Goal: Task Accomplishment & Management: Manage account settings

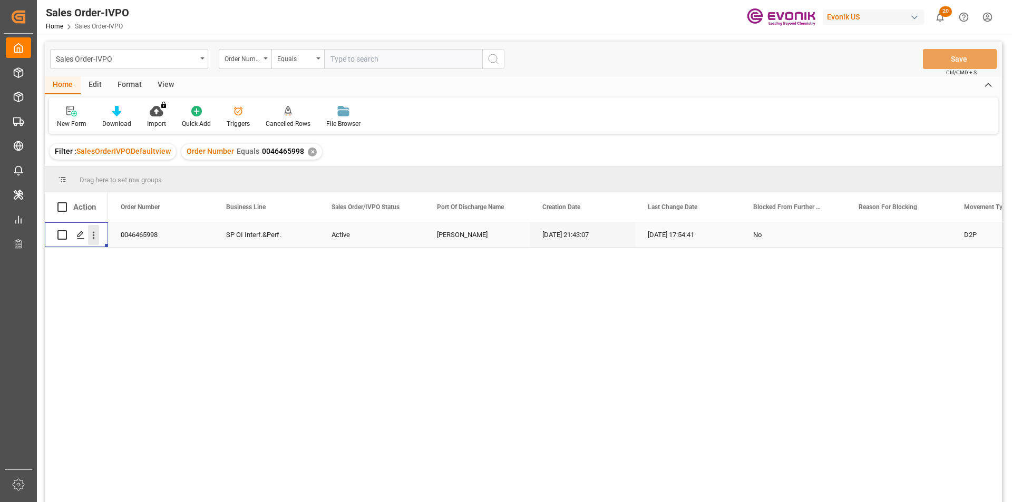
click at [90, 236] on icon "open menu" at bounding box center [93, 235] width 11 height 11
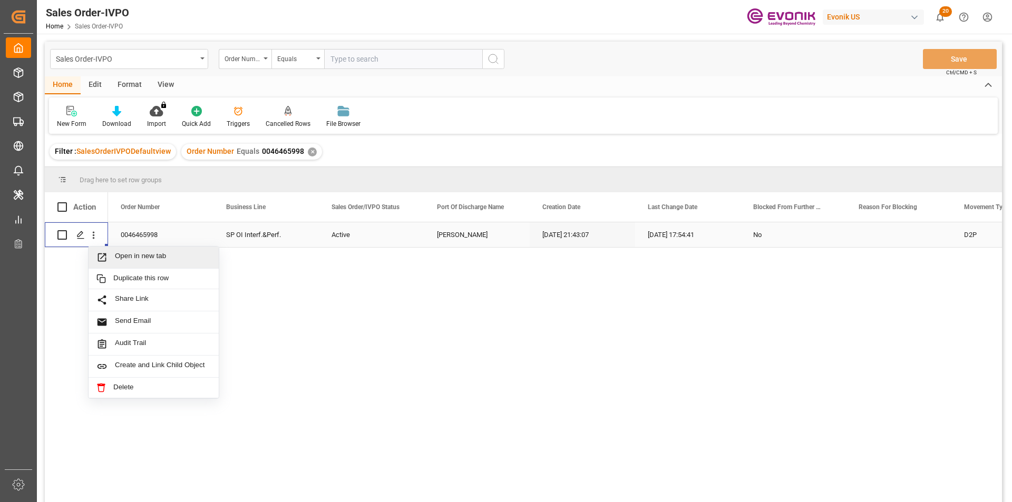
click at [158, 257] on span "Open in new tab" at bounding box center [163, 257] width 96 height 11
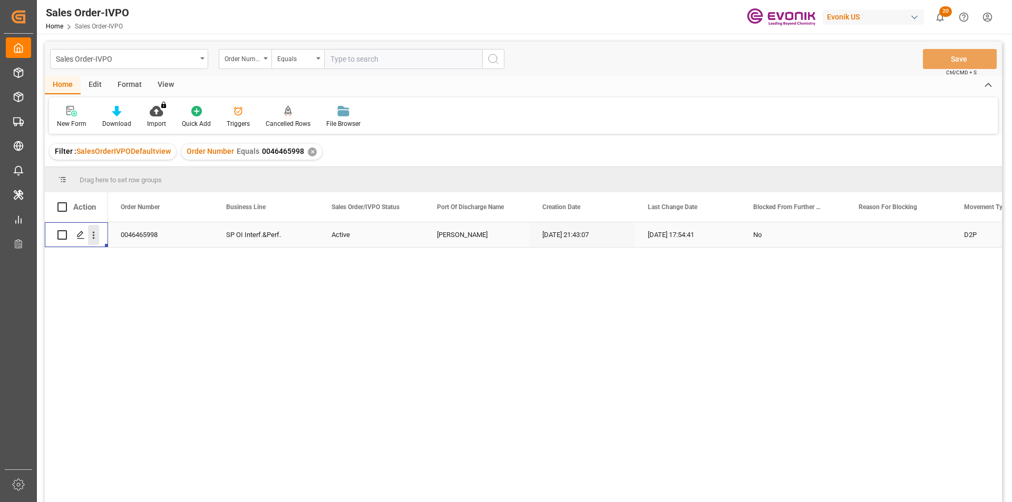
click at [95, 236] on icon "open menu" at bounding box center [93, 235] width 11 height 11
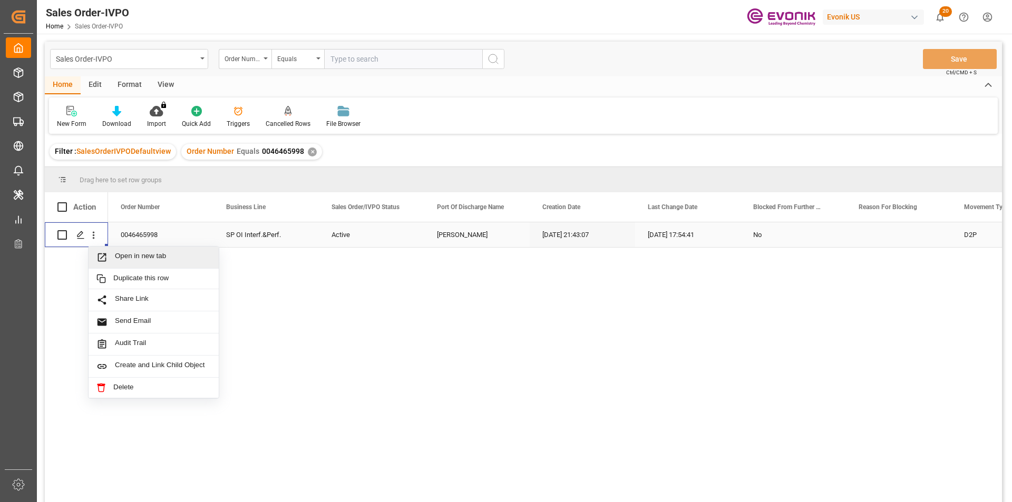
click at [158, 265] on div "Open in new tab" at bounding box center [154, 258] width 130 height 22
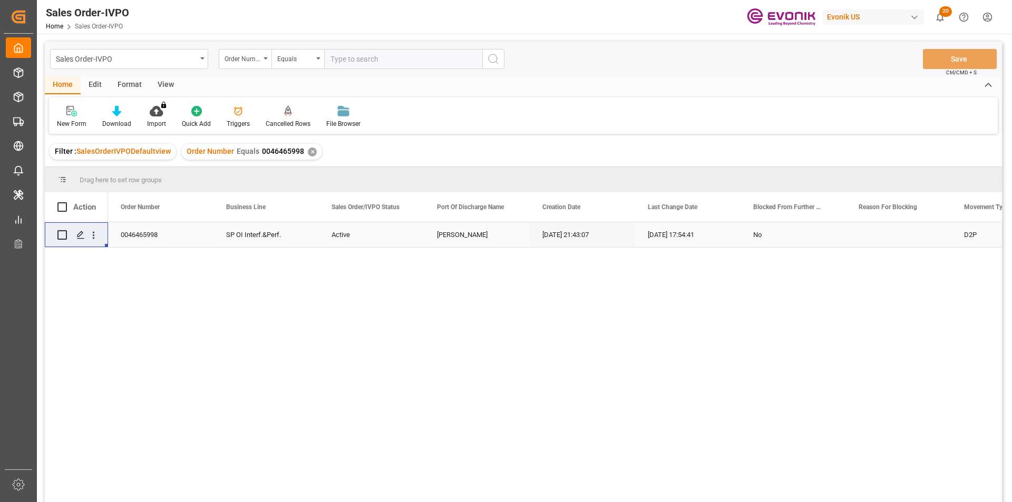
click at [308, 147] on div "Order Number Equals 0046465998 ✕" at bounding box center [251, 152] width 141 height 16
click at [310, 148] on div "✕" at bounding box center [312, 152] width 9 height 9
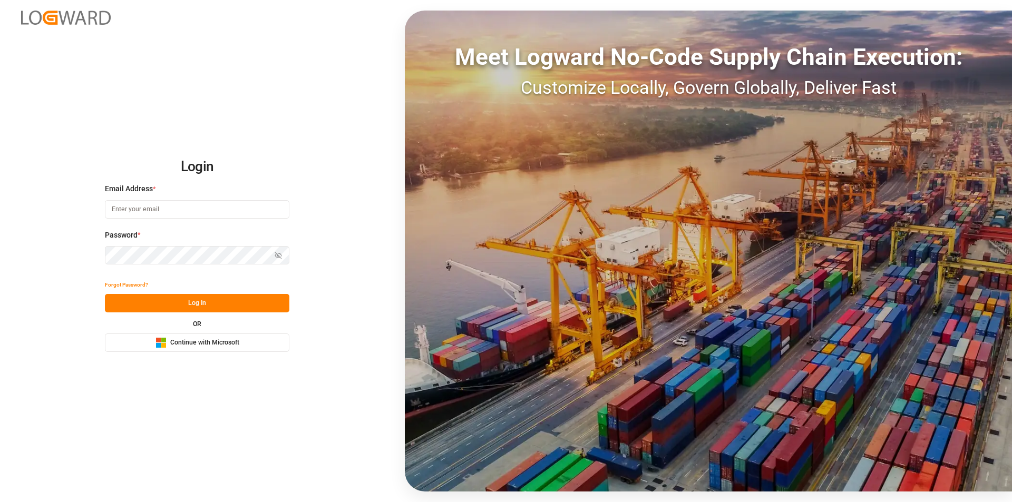
type input "nalini.basdeo@leschaco.com"
click at [171, 301] on button "Log In" at bounding box center [197, 303] width 185 height 18
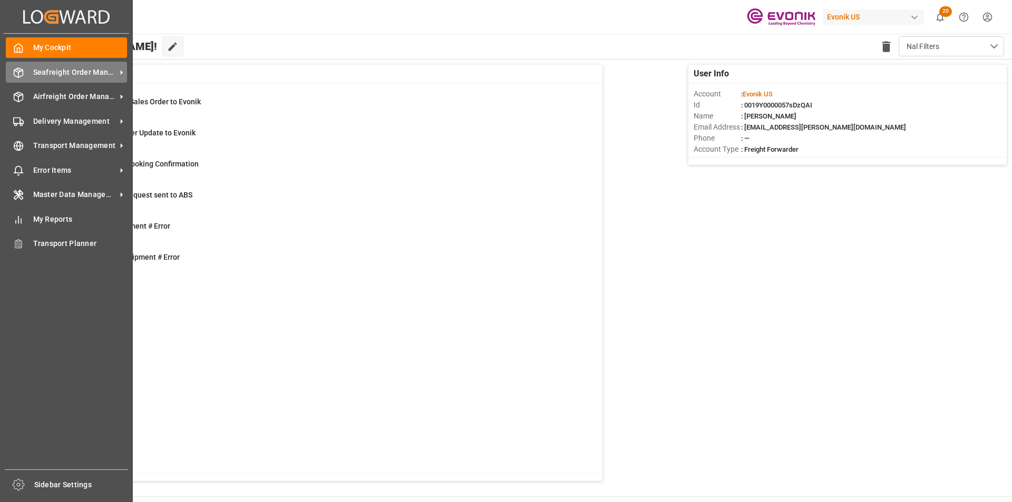
click at [37, 67] on span "Seafreight Order Management" at bounding box center [74, 72] width 83 height 11
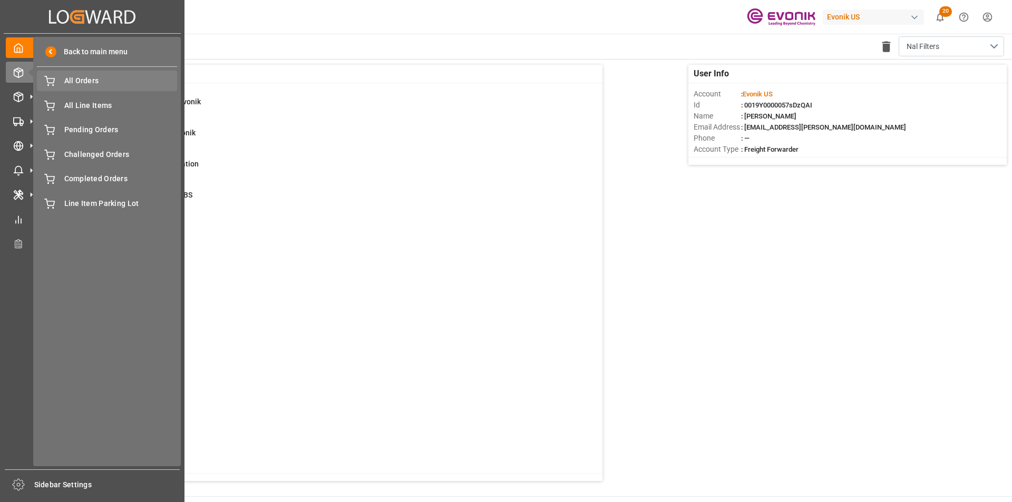
click at [109, 80] on span "All Orders" at bounding box center [120, 80] width 113 height 11
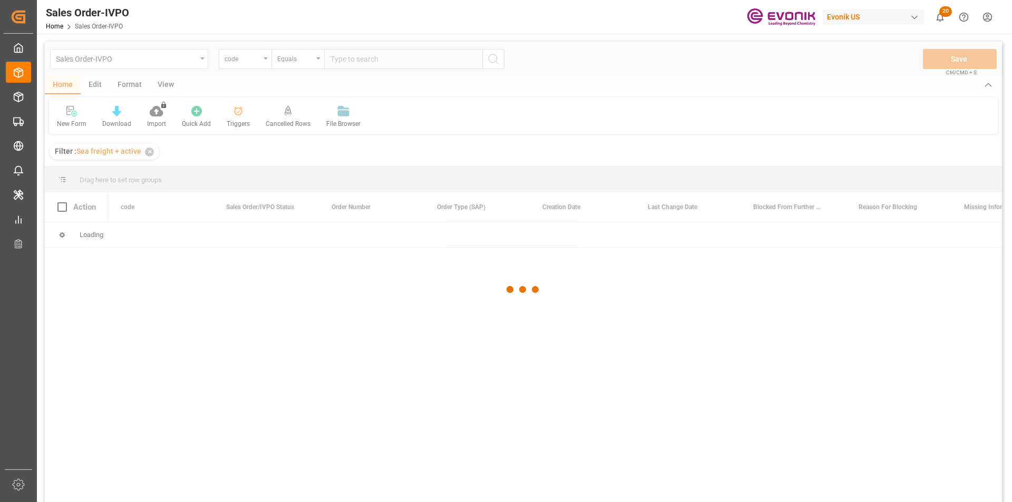
click at [250, 62] on div at bounding box center [523, 290] width 957 height 496
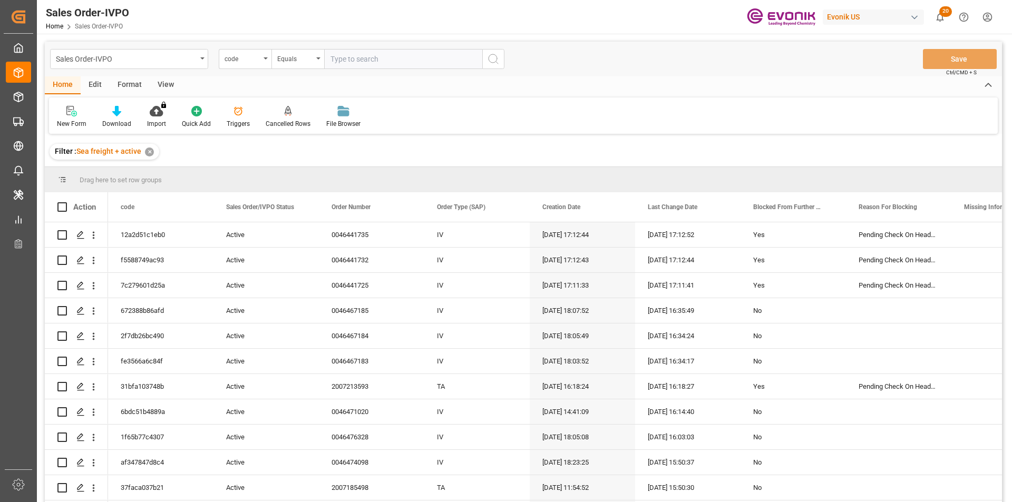
click at [250, 62] on div "code" at bounding box center [243, 58] width 36 height 12
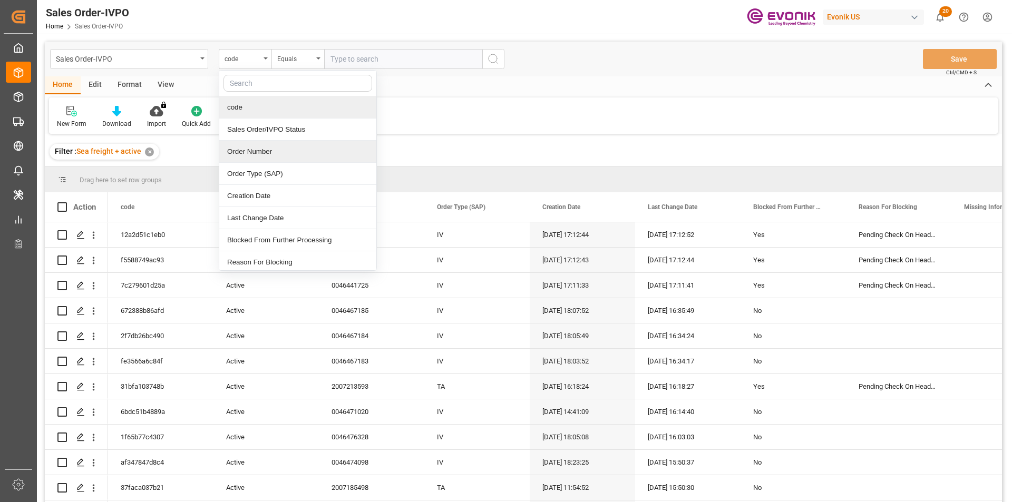
click at [272, 159] on div "Order Number" at bounding box center [297, 152] width 157 height 22
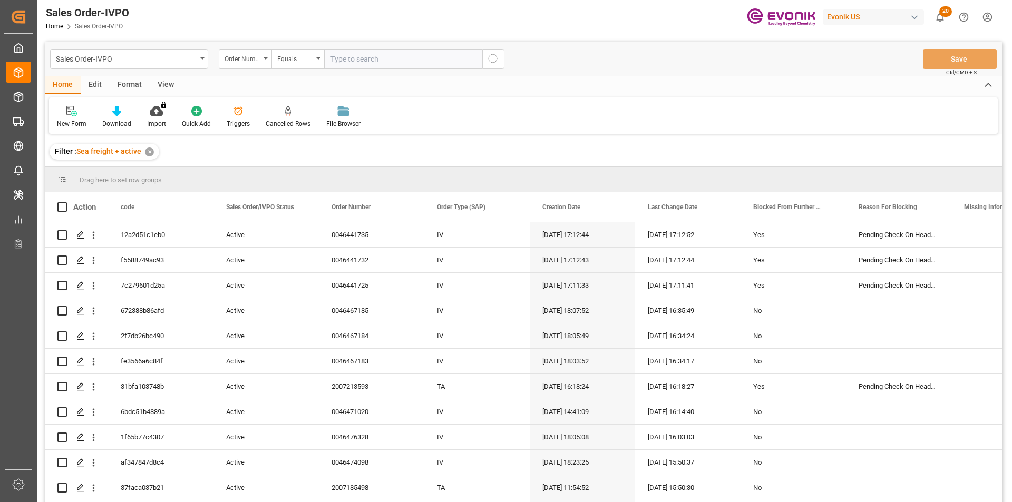
click at [342, 63] on input "text" at bounding box center [403, 59] width 158 height 20
paste input "0046465998"
type input "0046465998"
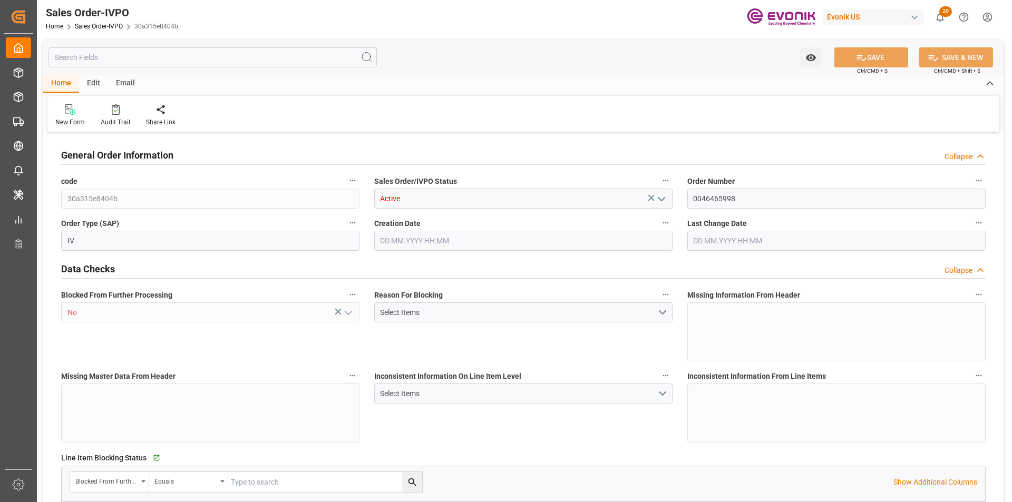
type input "BRSSZ"
type input "0"
type input "1"
type input "139"
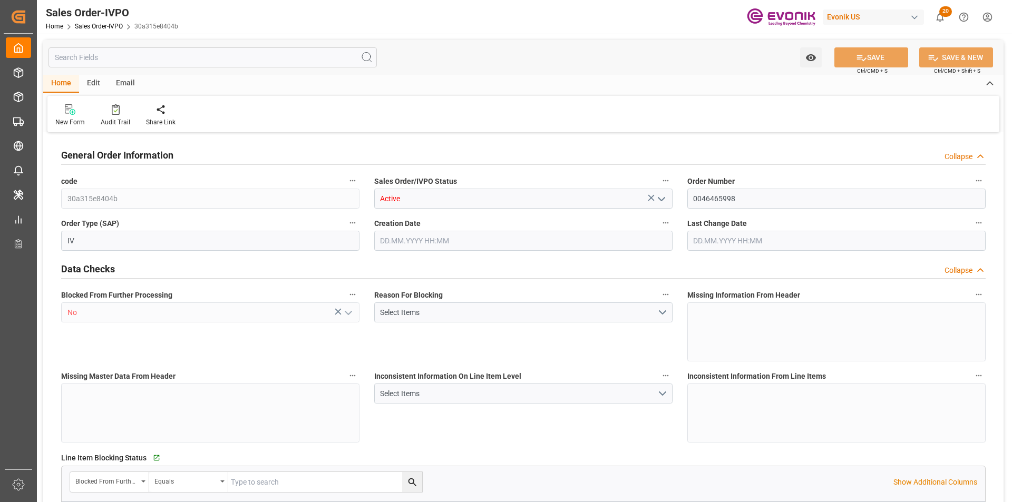
type input "15508.48"
type input "4141.76"
type input "17000"
type input "30"
type input "07.08.2025 21:43"
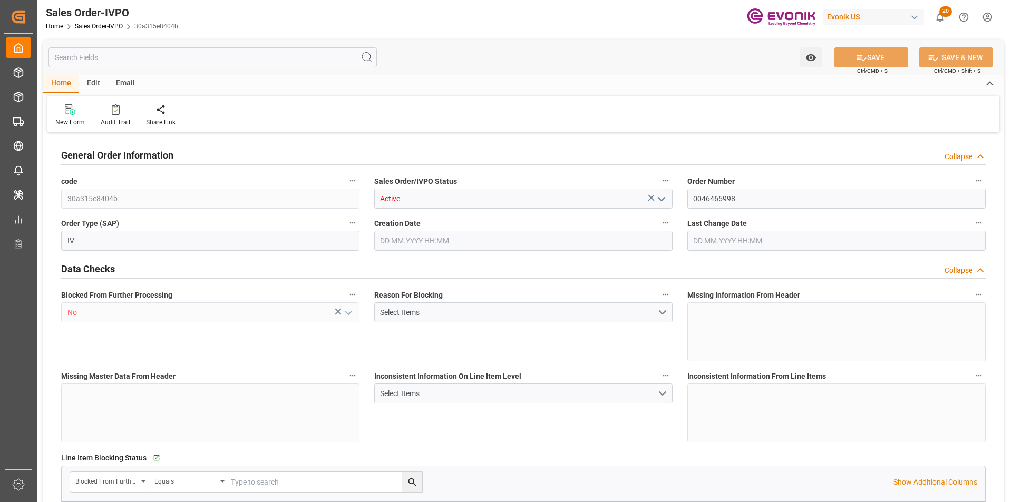
type input "22.09.2025 17:54"
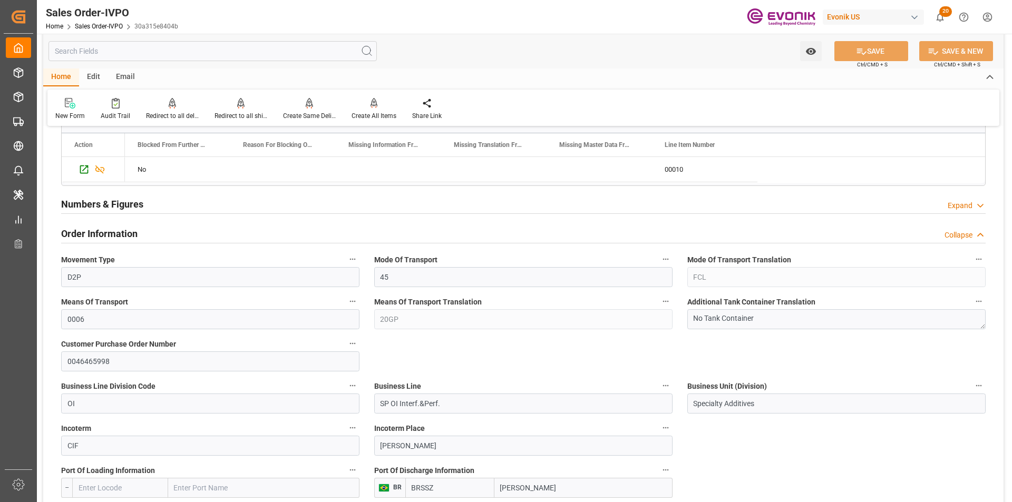
scroll to position [422, 0]
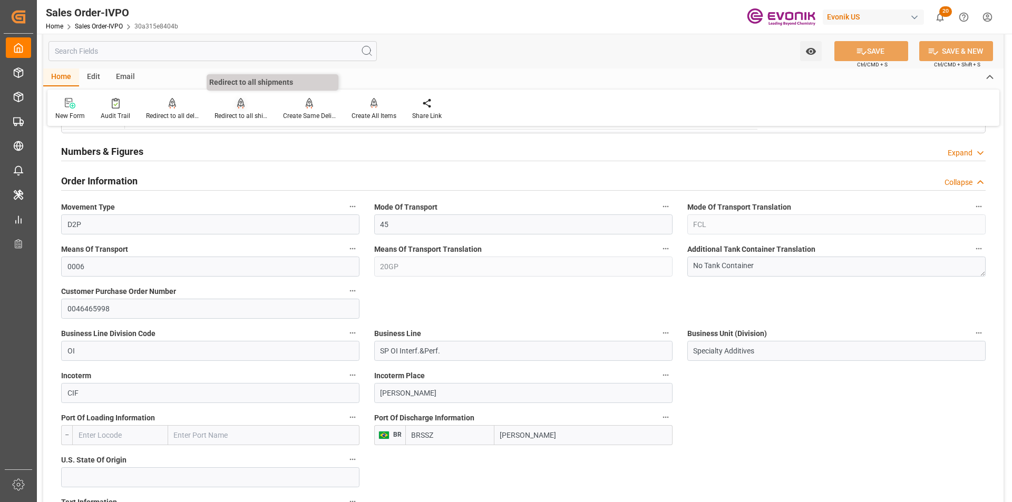
click at [253, 111] on div "Redirect to all shipments" at bounding box center [241, 109] width 69 height 23
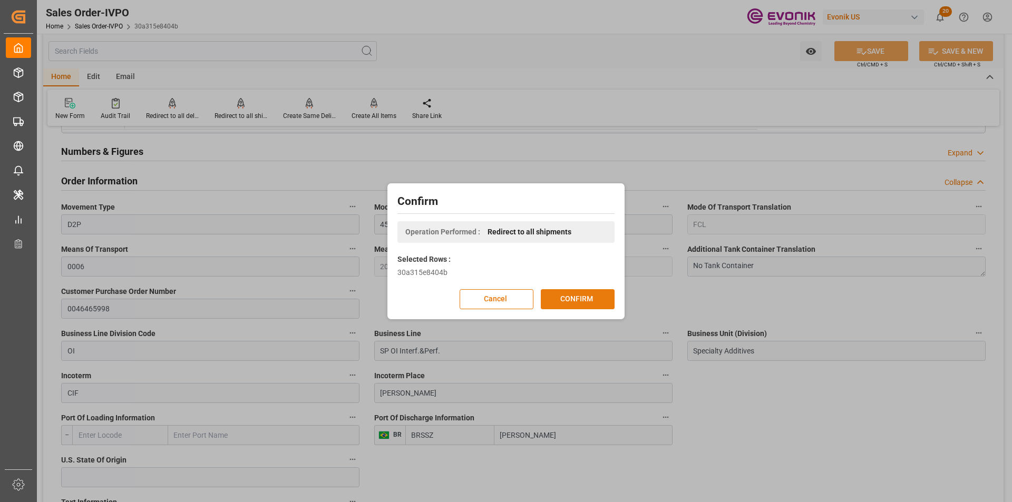
click at [579, 302] on button "CONFIRM" at bounding box center [578, 299] width 74 height 20
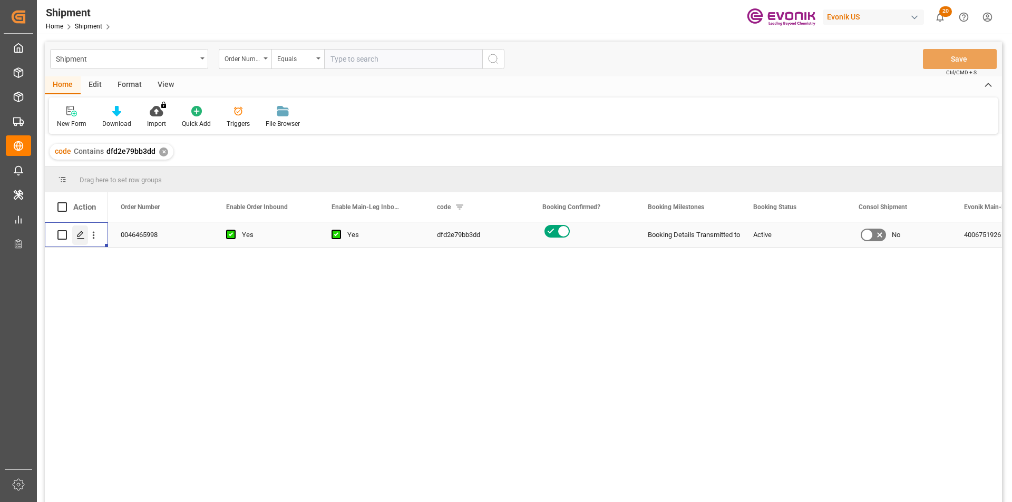
click at [78, 239] on line "Press SPACE to select this row." at bounding box center [80, 239] width 6 height 0
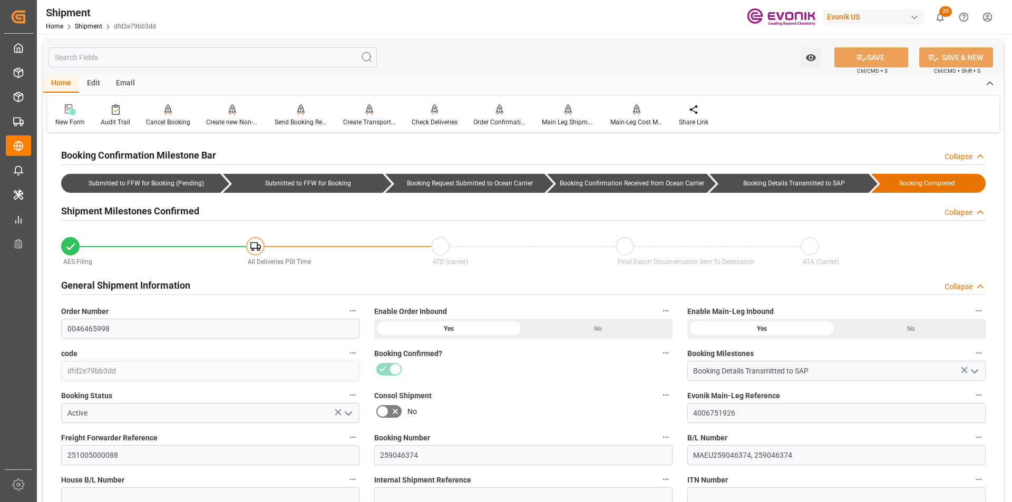
scroll to position [105, 0]
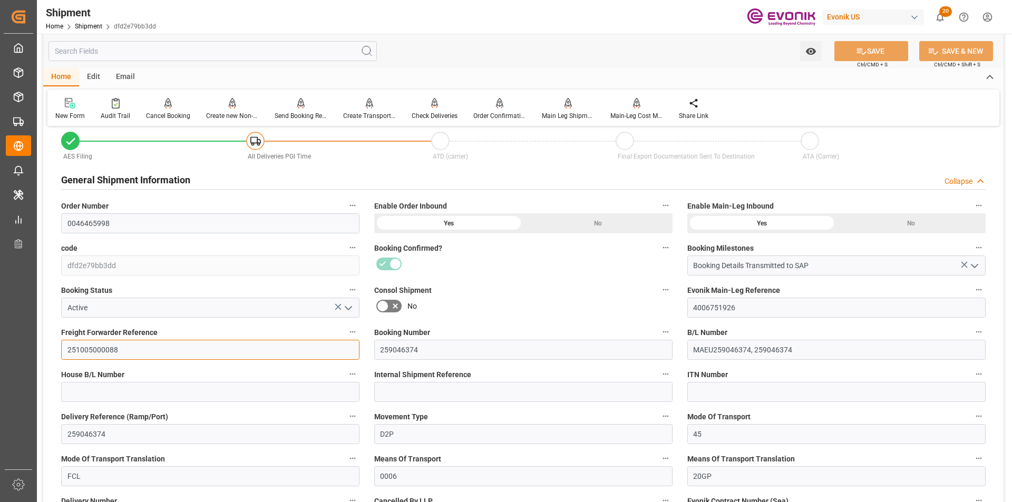
click at [113, 346] on input "251005000088" at bounding box center [210, 350] width 298 height 20
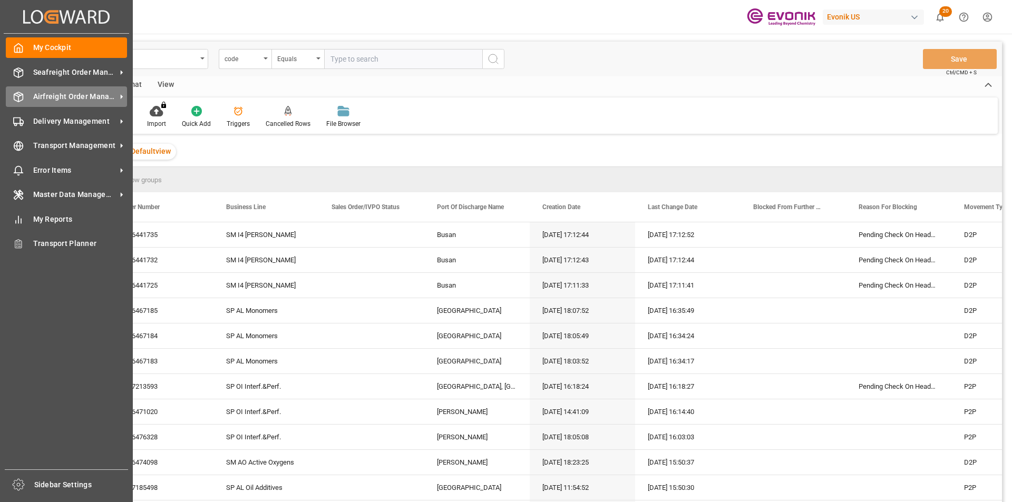
click at [72, 94] on span "Airfreight Order Management" at bounding box center [74, 96] width 83 height 11
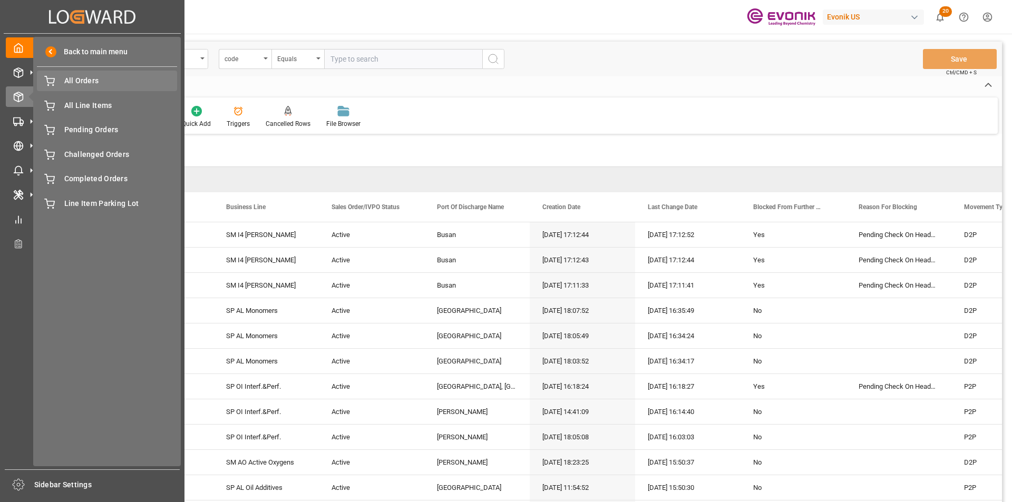
click at [79, 77] on span "All Orders" at bounding box center [120, 80] width 113 height 11
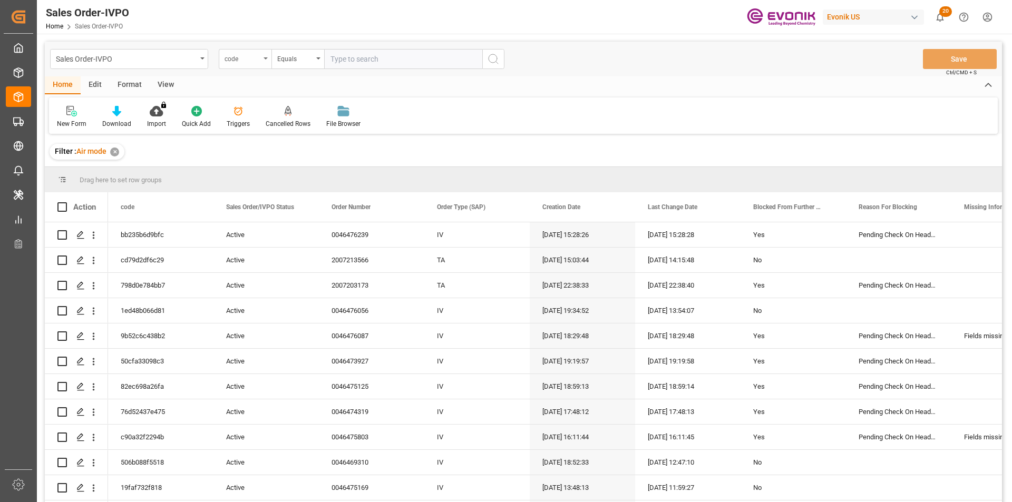
click at [250, 61] on div "code" at bounding box center [243, 58] width 36 height 12
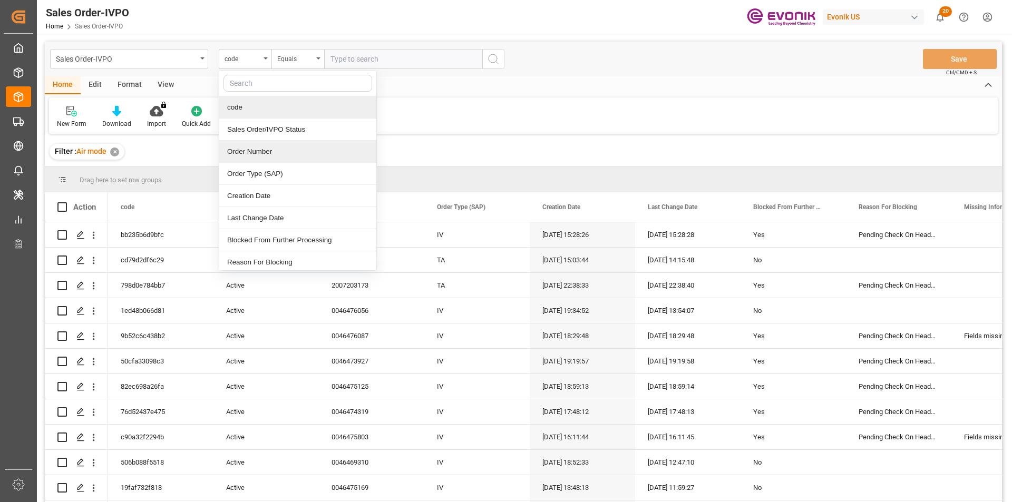
click at [270, 148] on div "Order Number" at bounding box center [297, 152] width 157 height 22
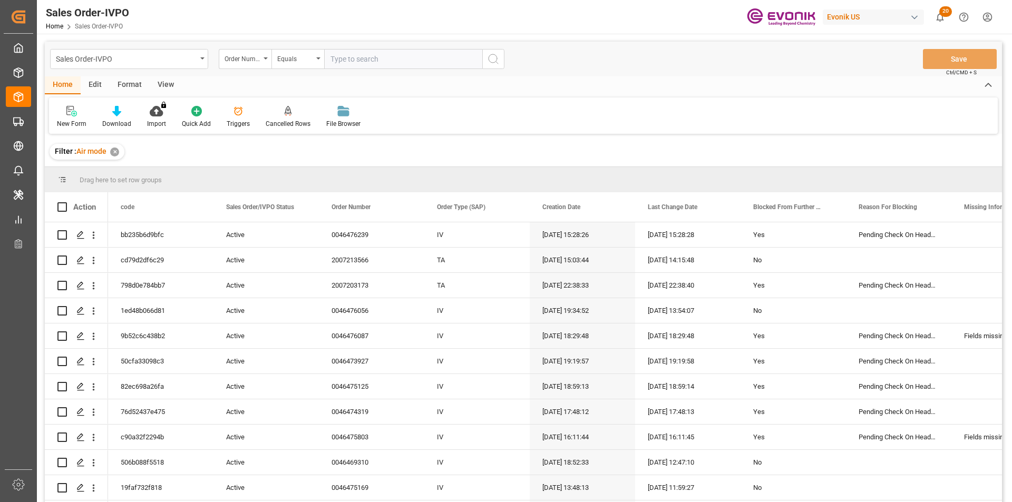
click at [357, 65] on input "text" at bounding box center [403, 59] width 158 height 20
paste input "2007203173"
type input "2007203173"
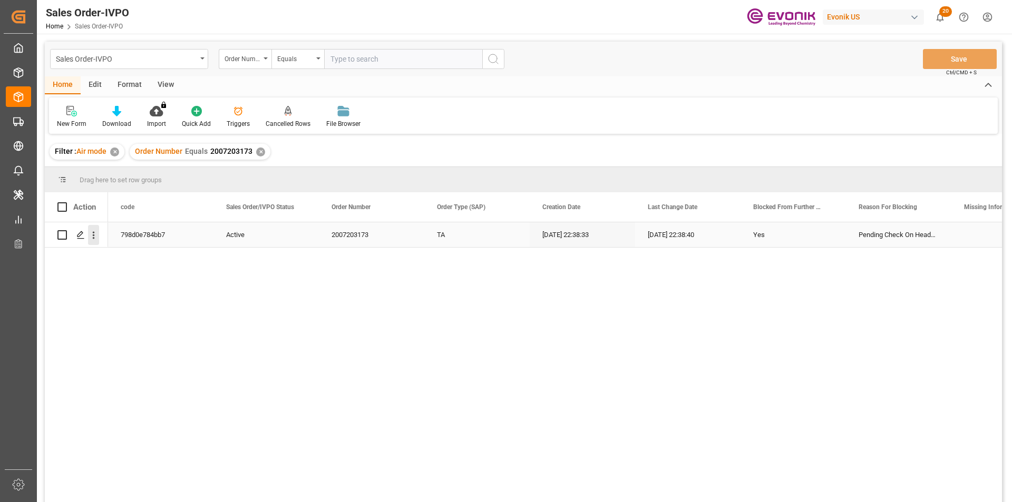
click at [94, 235] on icon "open menu" at bounding box center [93, 235] width 11 height 11
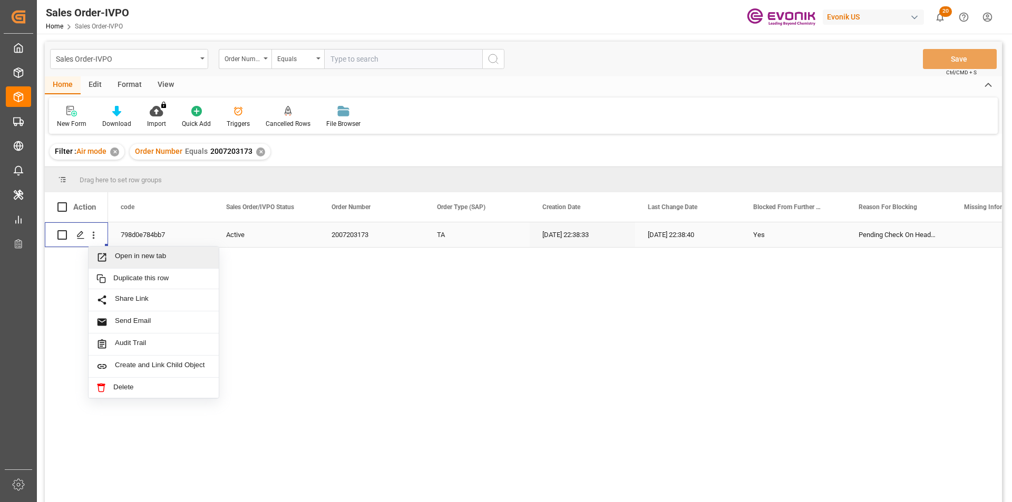
click at [156, 256] on span "Open in new tab" at bounding box center [163, 257] width 96 height 11
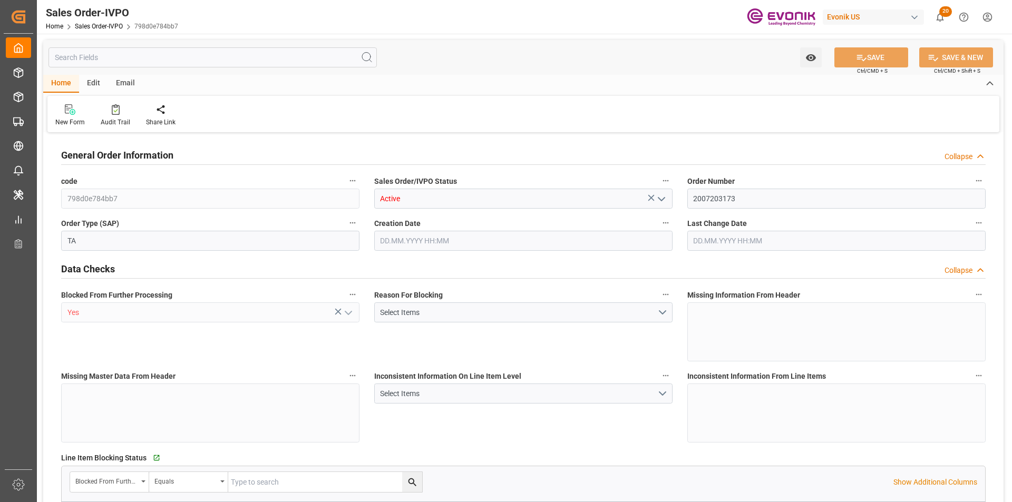
type input "JPKIX"
type input "884.5"
type input "1"
type input "240.04"
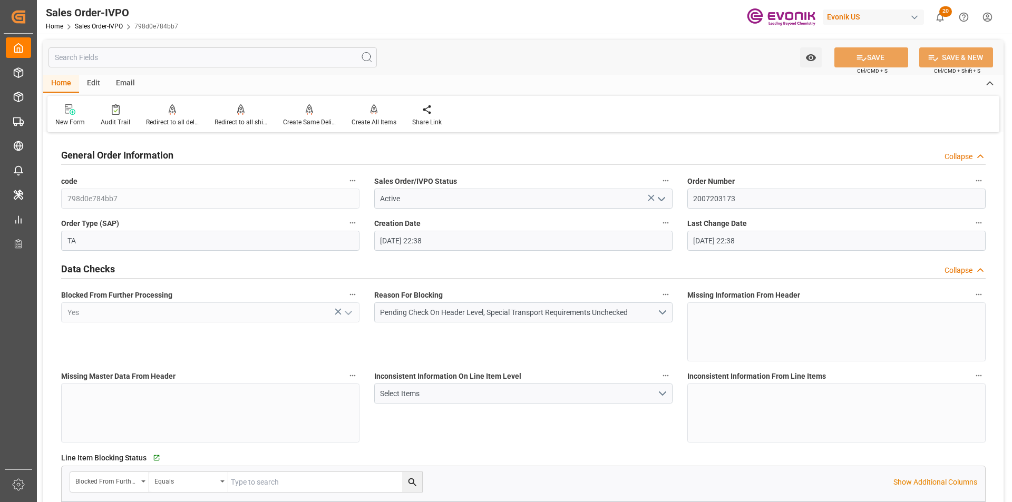
type input "06.10.2025 22:38"
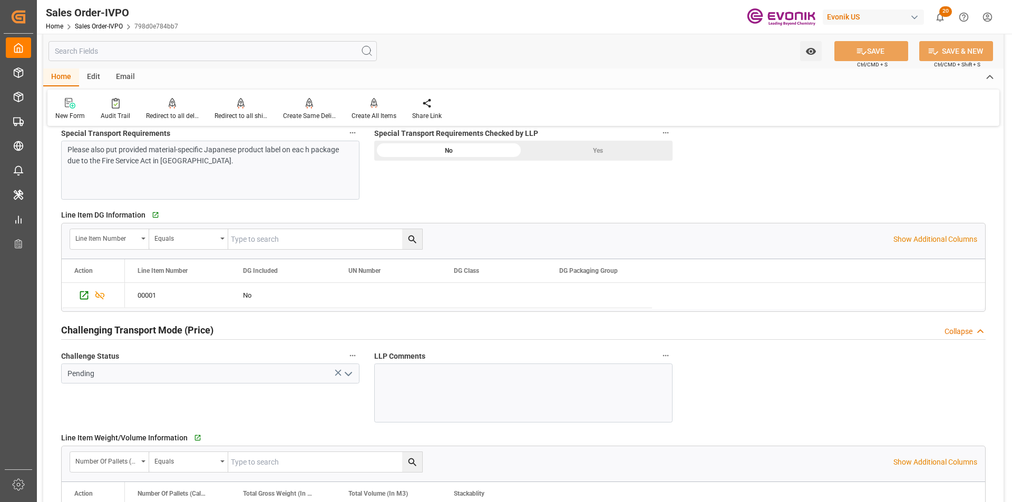
scroll to position [1318, 0]
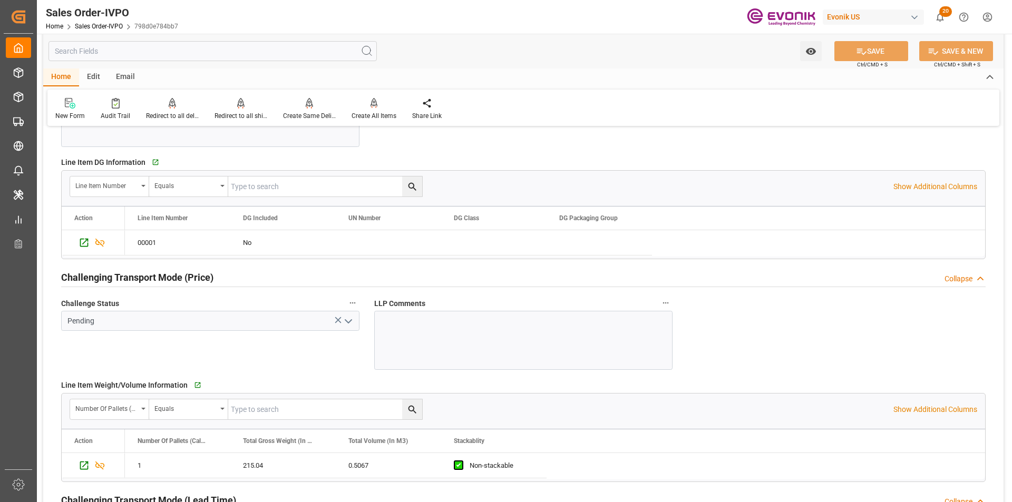
click at [347, 320] on icon "open menu" at bounding box center [348, 321] width 13 height 13
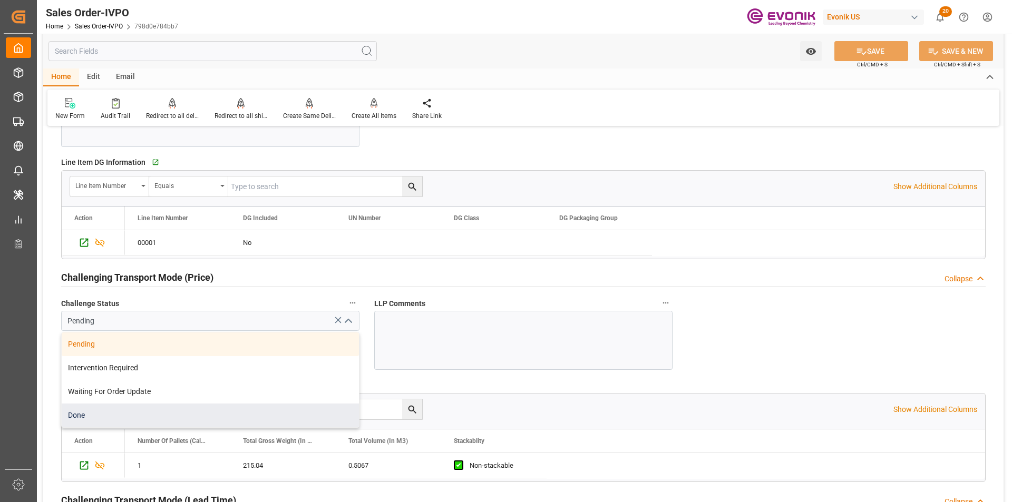
click at [92, 415] on div "Done" at bounding box center [210, 416] width 297 height 24
type input "Done"
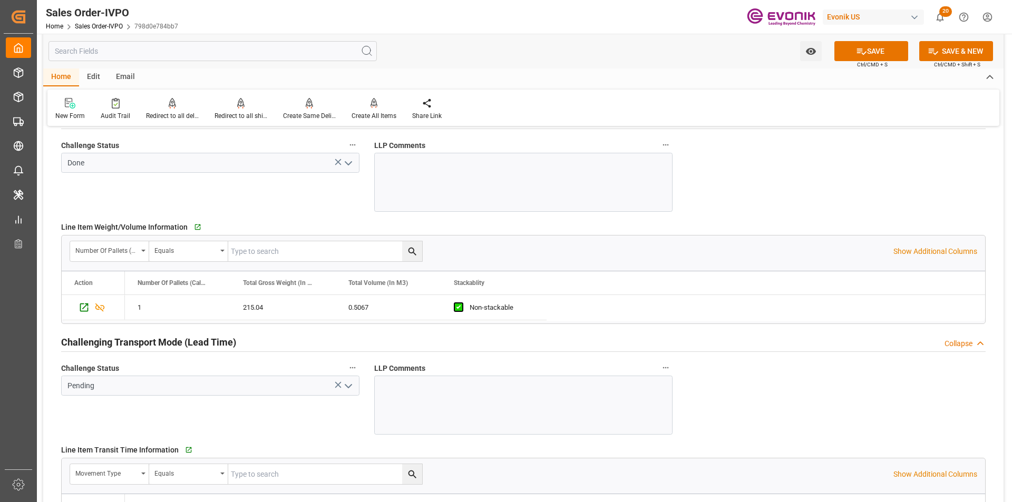
scroll to position [1529, 0]
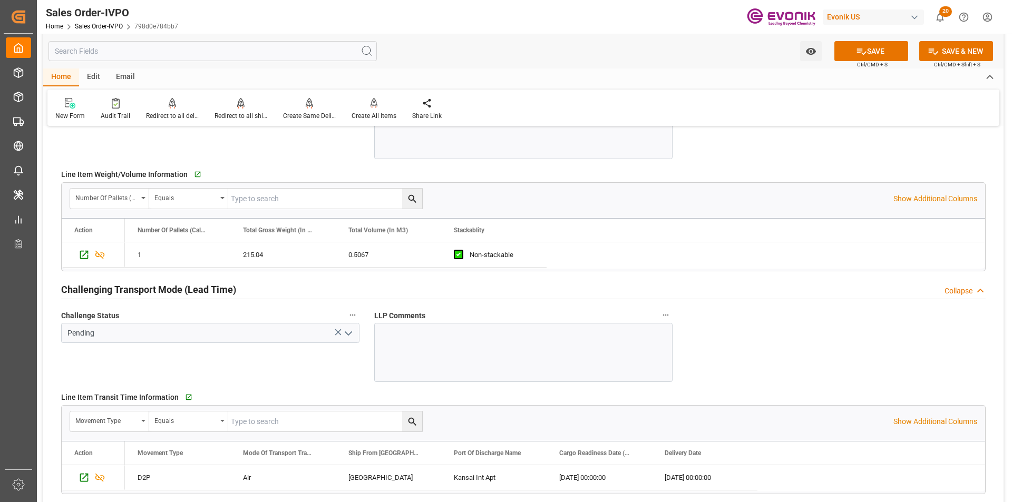
click at [350, 337] on icon "open menu" at bounding box center [348, 333] width 13 height 13
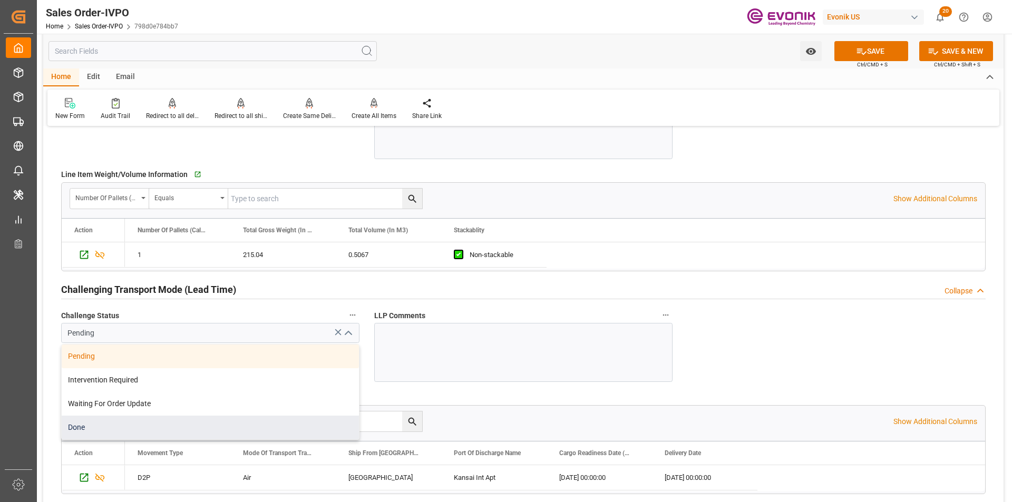
click at [119, 422] on div "Done" at bounding box center [210, 428] width 297 height 24
type input "Done"
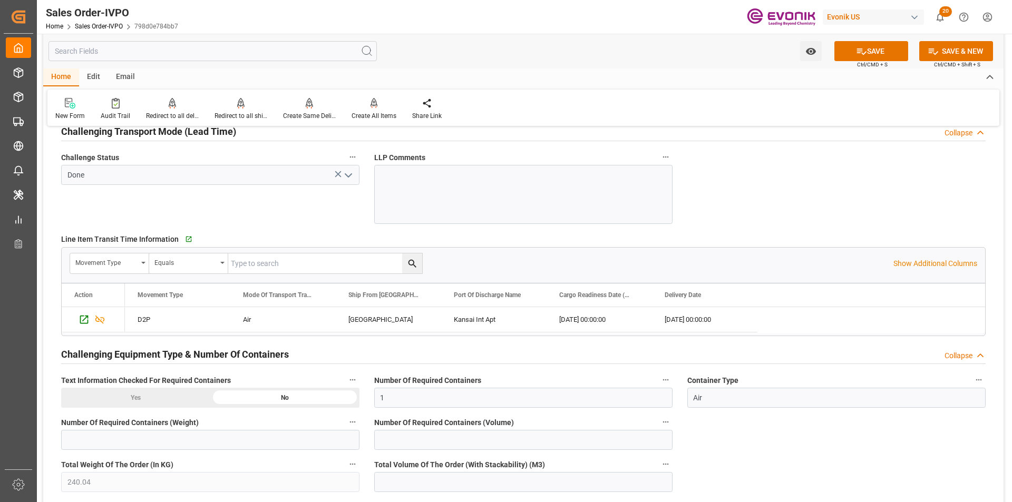
scroll to position [1845, 0]
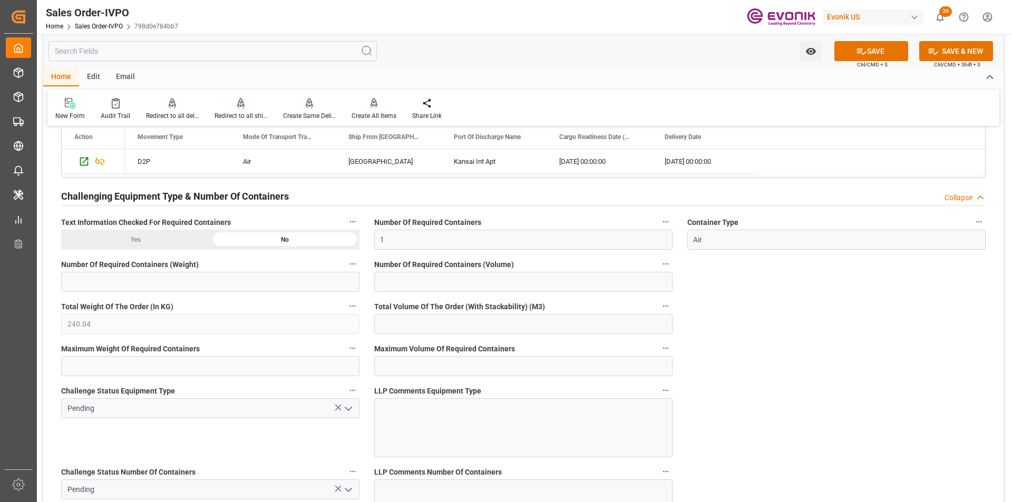
click at [349, 411] on polyline "open menu" at bounding box center [348, 409] width 6 height 3
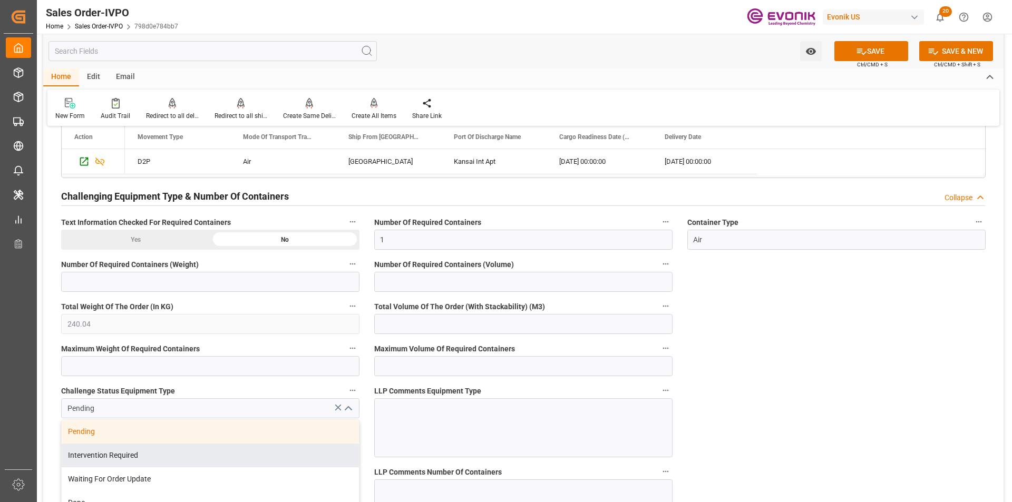
scroll to position [2003, 0]
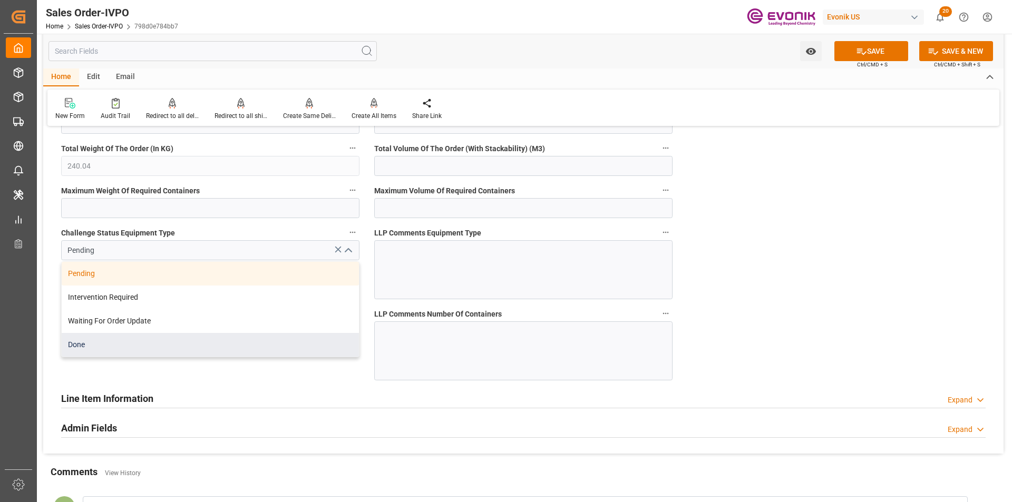
click at [100, 353] on div "Done" at bounding box center [210, 345] width 297 height 24
type input "Done"
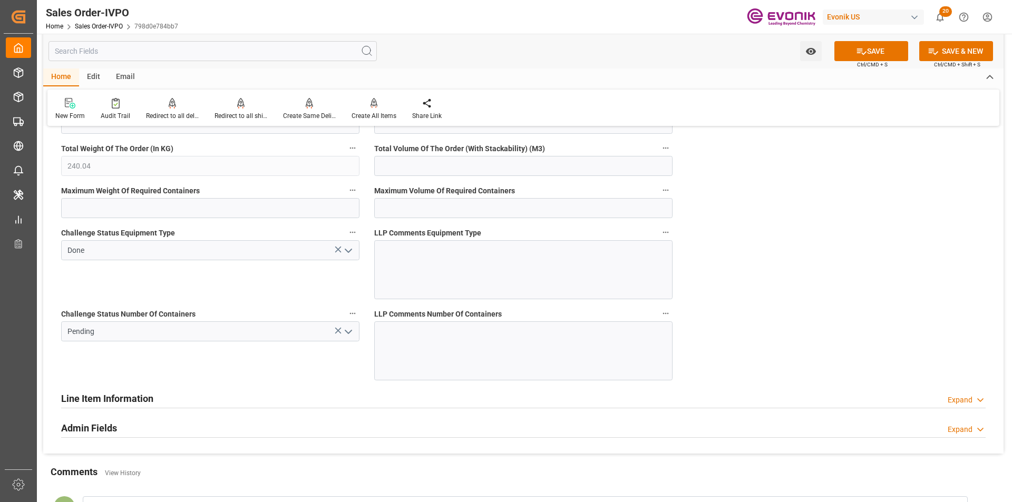
click at [350, 332] on icon "open menu" at bounding box center [348, 332] width 13 height 13
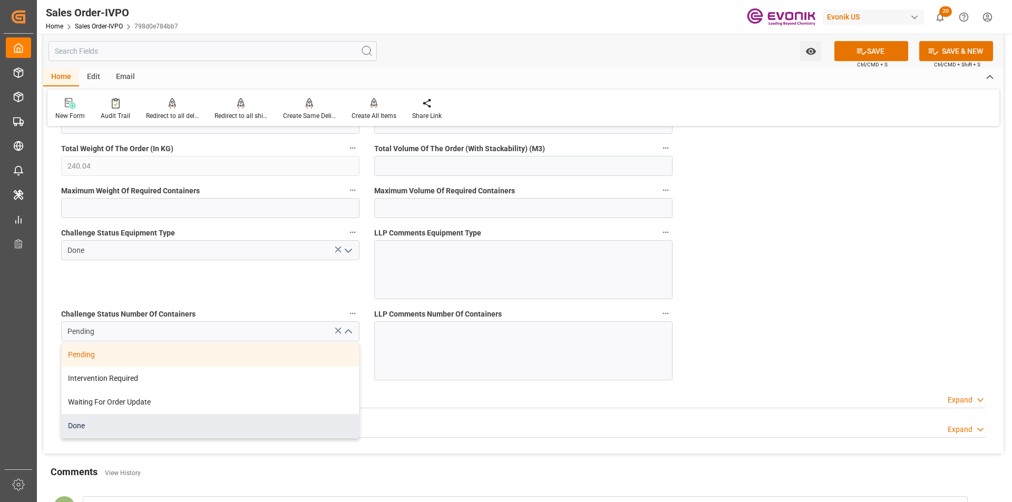
click at [116, 423] on div "Done" at bounding box center [210, 426] width 297 height 24
type input "Done"
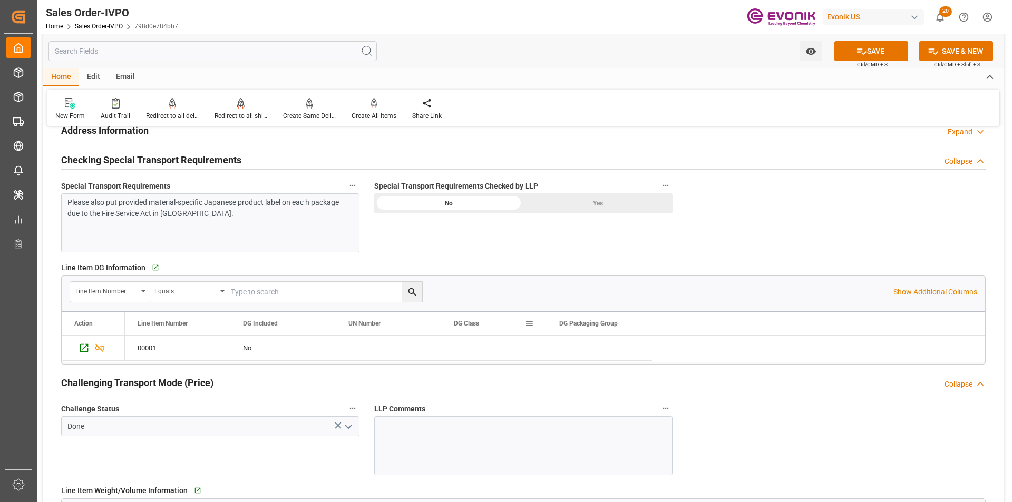
scroll to position [1107, 0]
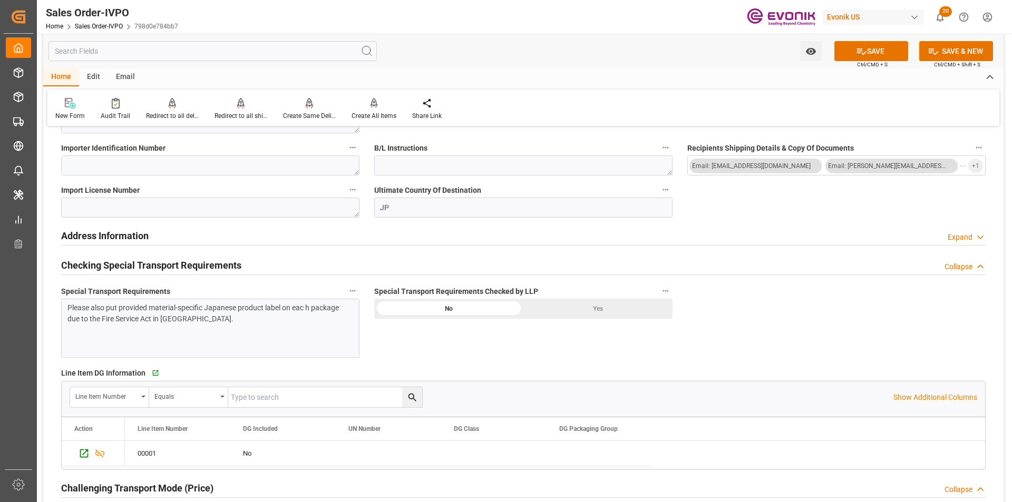
drag, startPoint x: 586, startPoint y: 308, endPoint x: 604, endPoint y: 311, distance: 18.6
click at [586, 309] on div "Yes" at bounding box center [597, 309] width 149 height 20
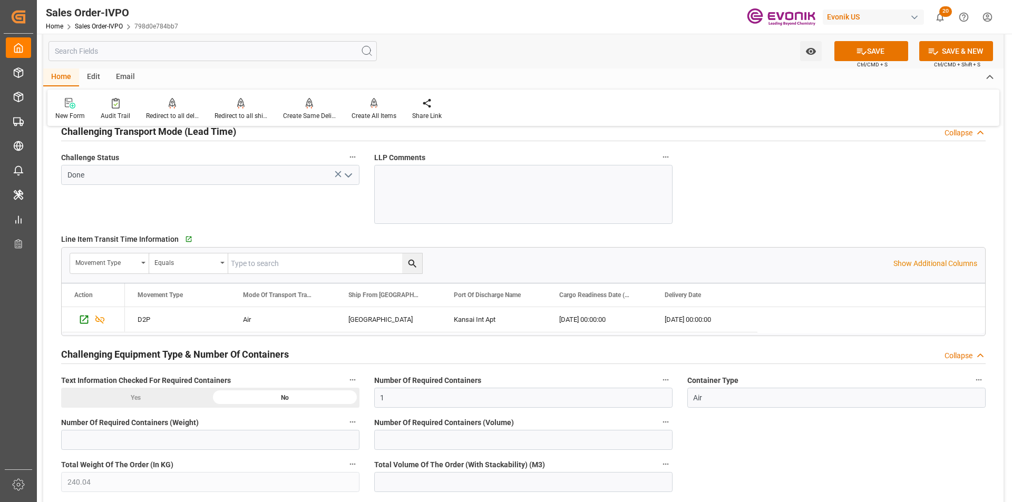
scroll to position [1845, 0]
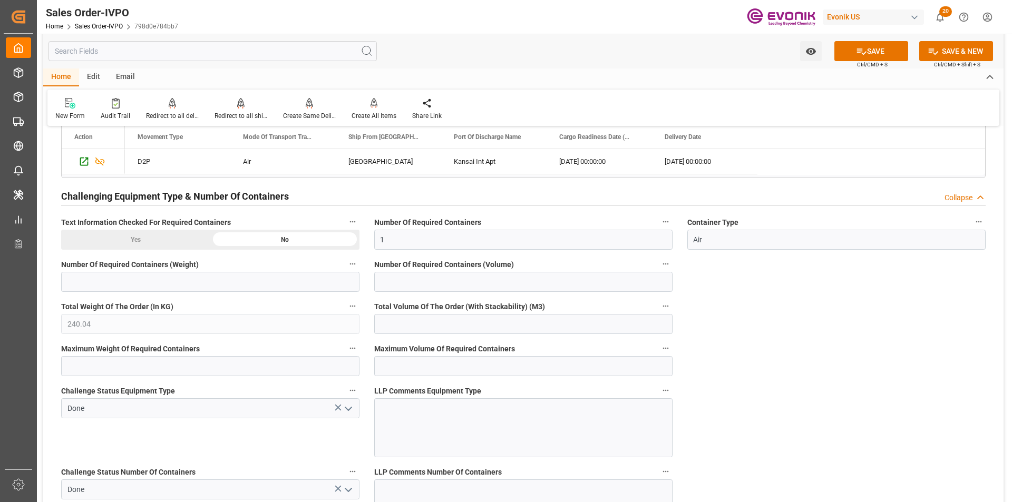
click at [134, 239] on div "Yes" at bounding box center [135, 240] width 149 height 20
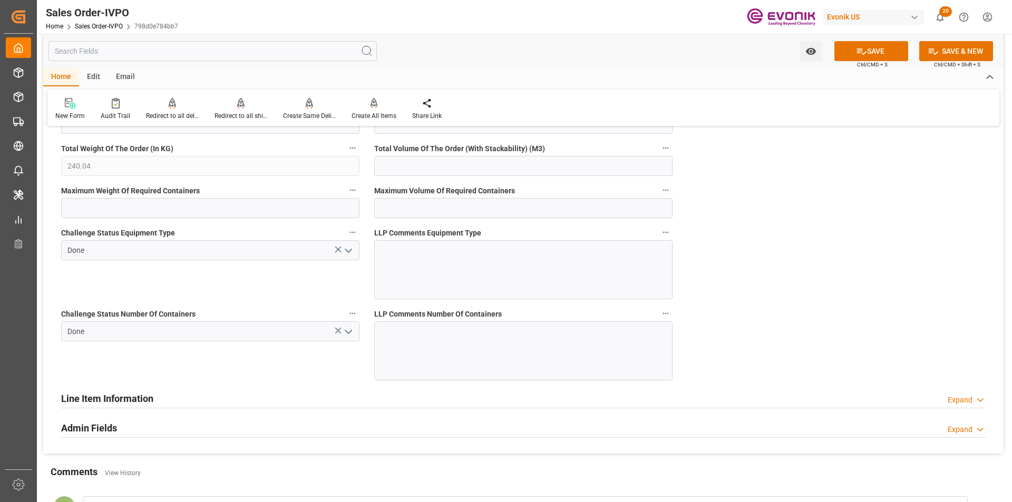
scroll to position [2109, 0]
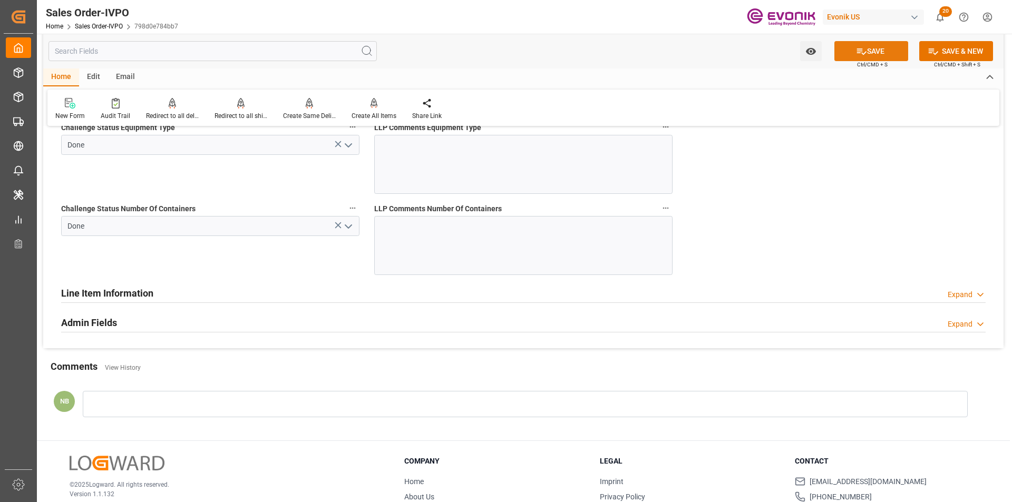
click at [876, 45] on button "SAVE" at bounding box center [872, 51] width 74 height 20
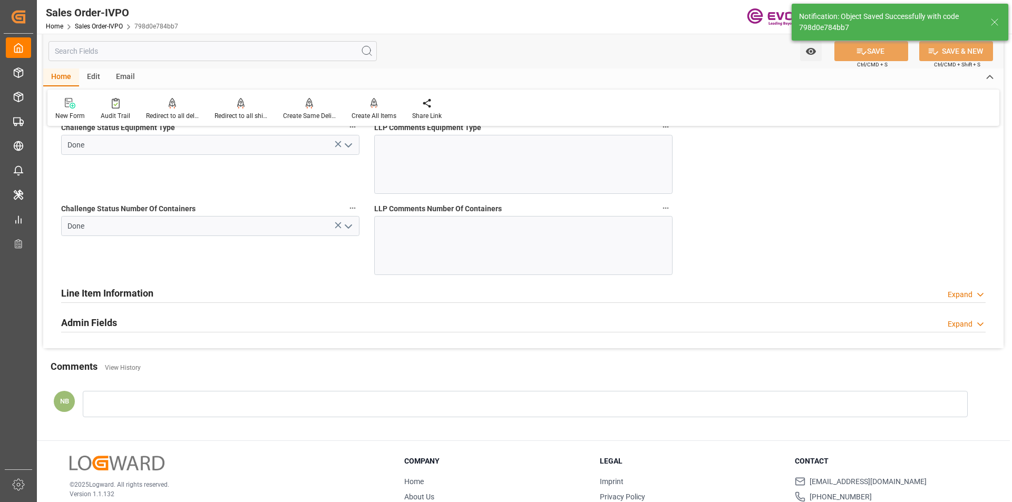
type input "[DATE] 17:40"
type input "No"
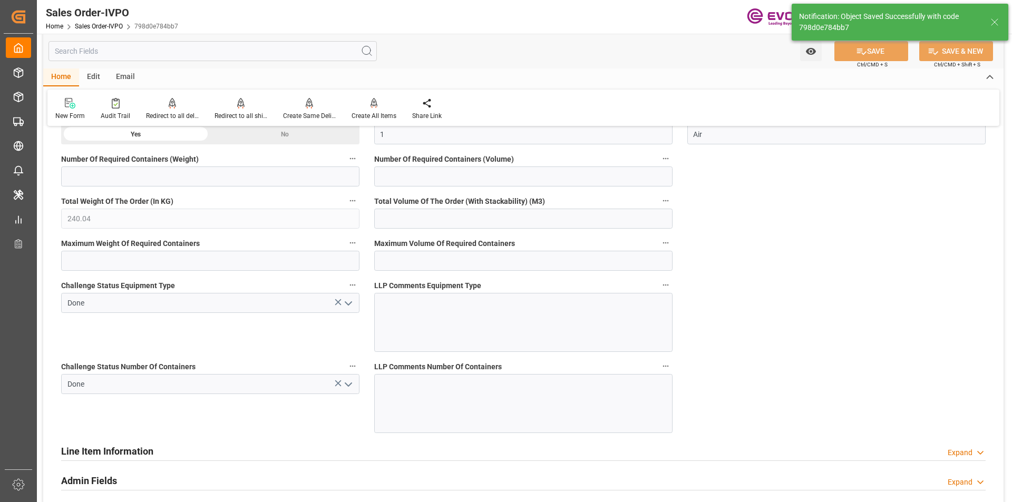
scroll to position [1740, 0]
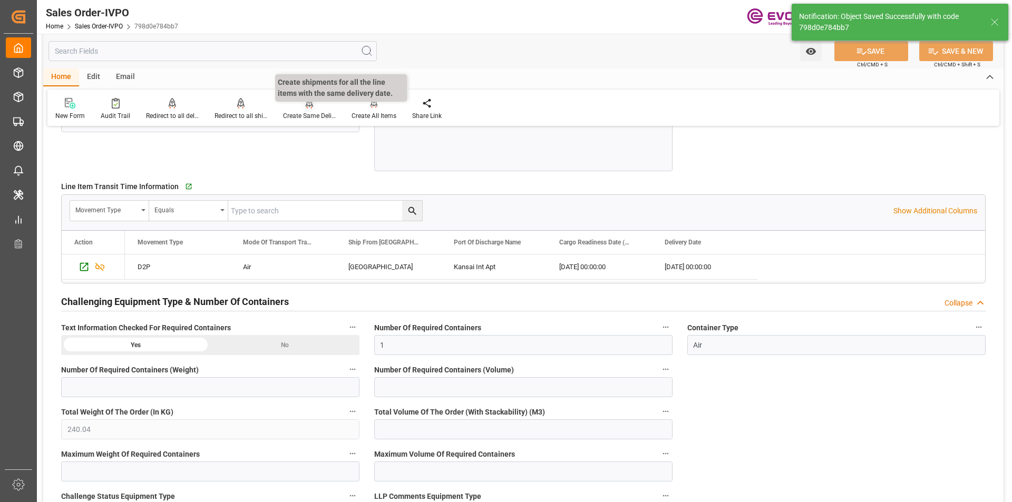
click at [306, 106] on icon at bounding box center [309, 103] width 7 height 11
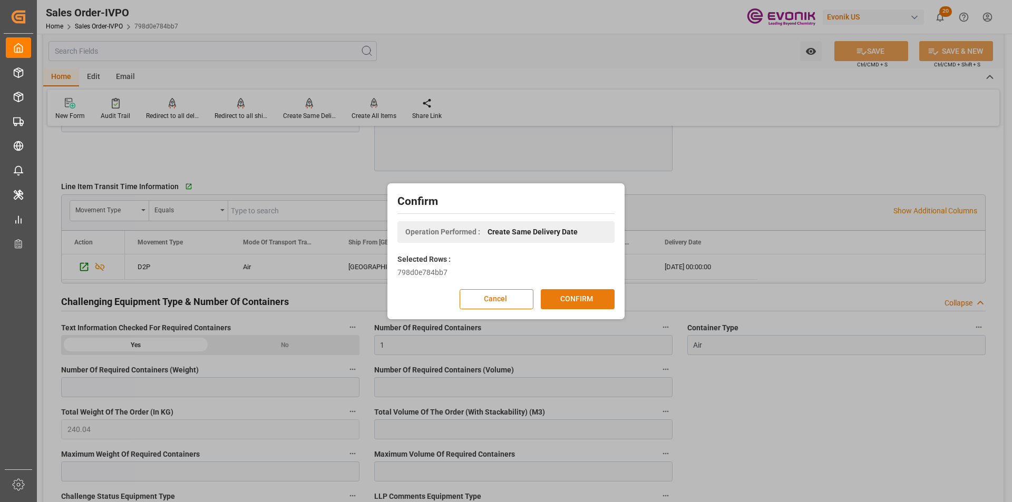
click at [571, 300] on button "CONFIRM" at bounding box center [578, 299] width 74 height 20
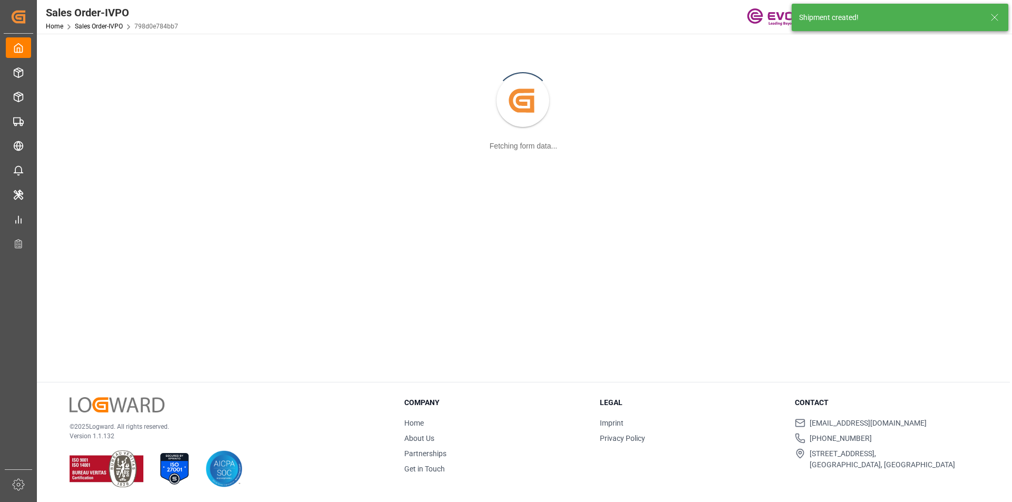
scroll to position [114, 0]
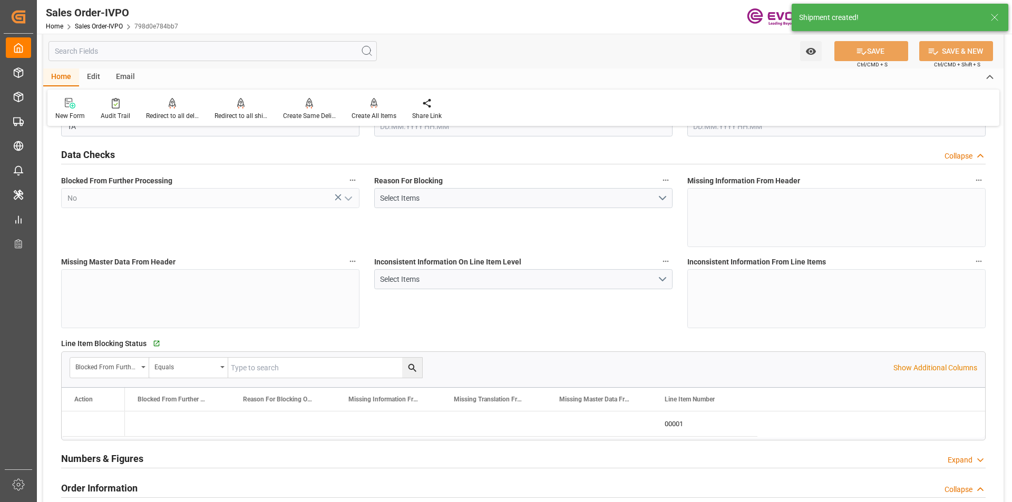
type input "JPKIX"
type input "884.5"
type input "1"
type input "240.04"
type input "06.10.2025 22:38"
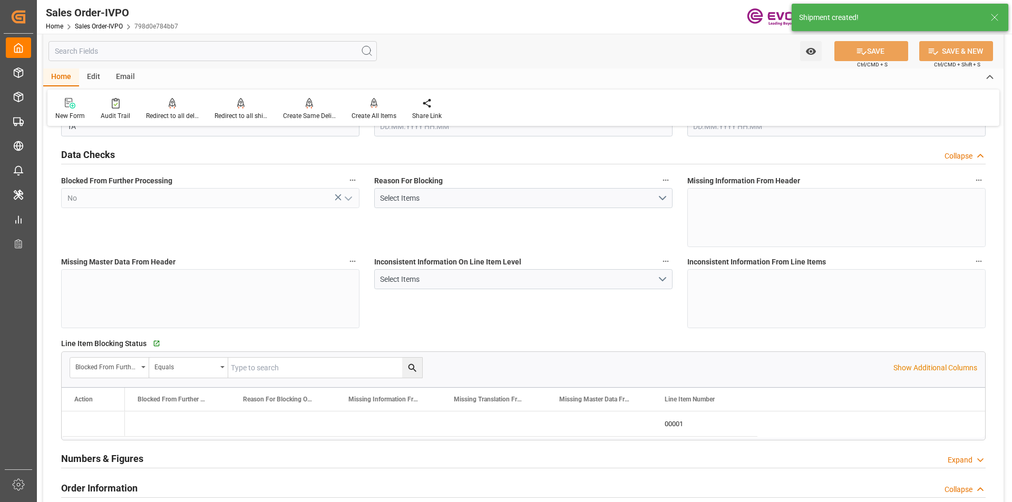
type input "[DATE] 17:40"
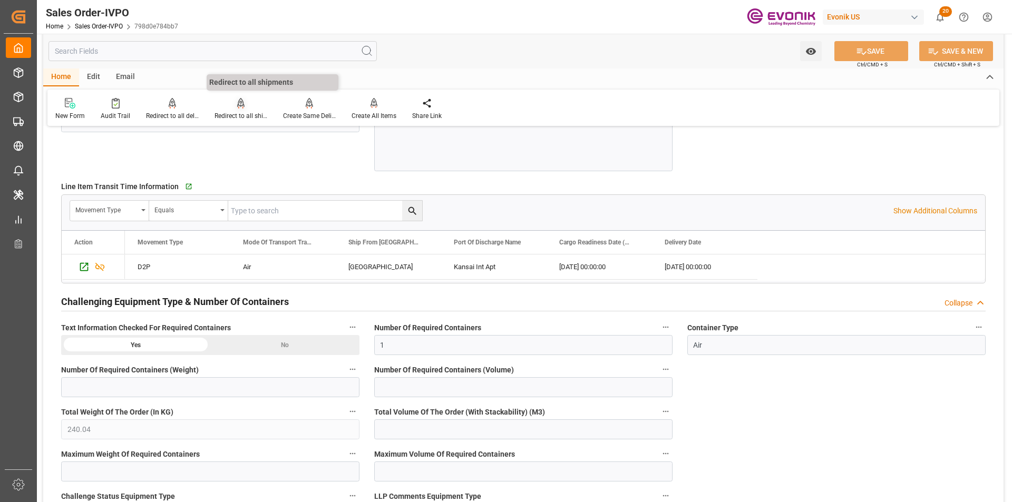
click at [233, 108] on div at bounding box center [241, 103] width 53 height 11
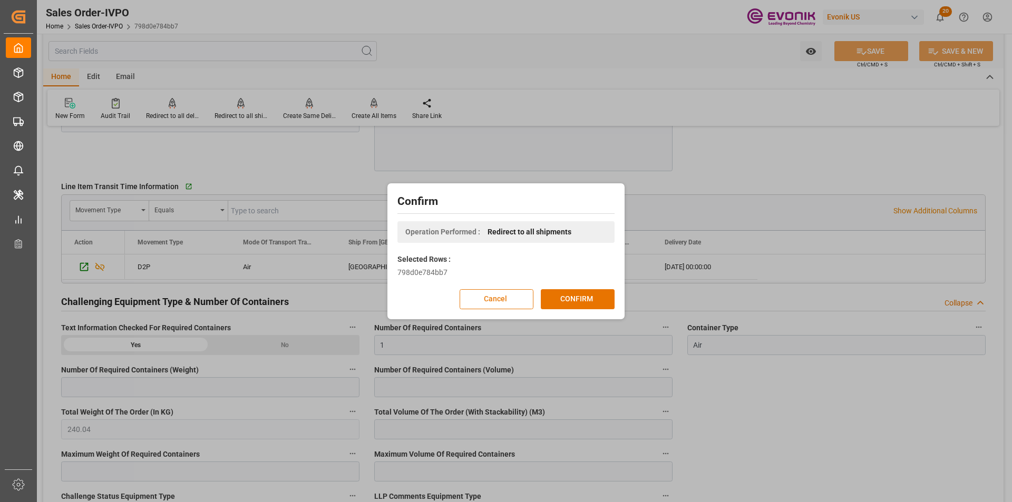
click at [523, 303] on button "Cancel" at bounding box center [497, 299] width 74 height 20
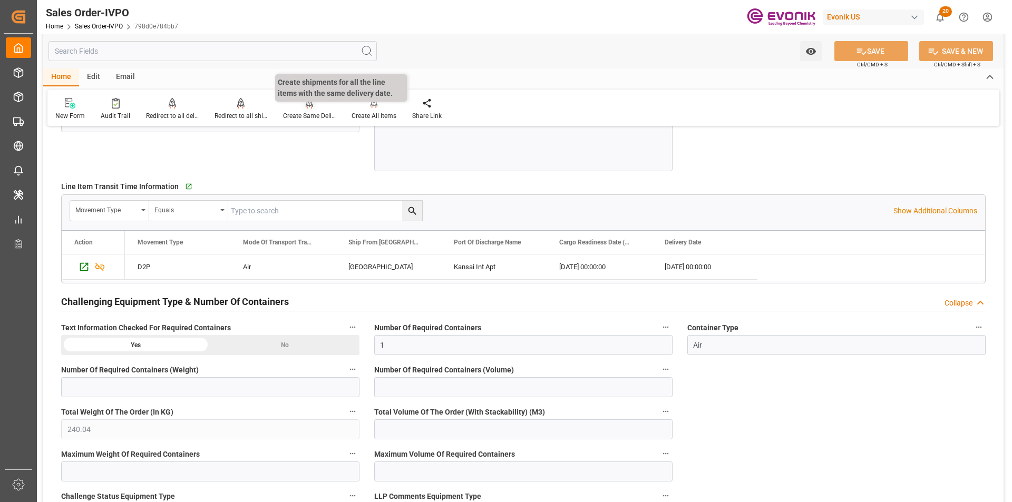
click at [311, 113] on div "Create Same Delivery Date" at bounding box center [309, 115] width 53 height 9
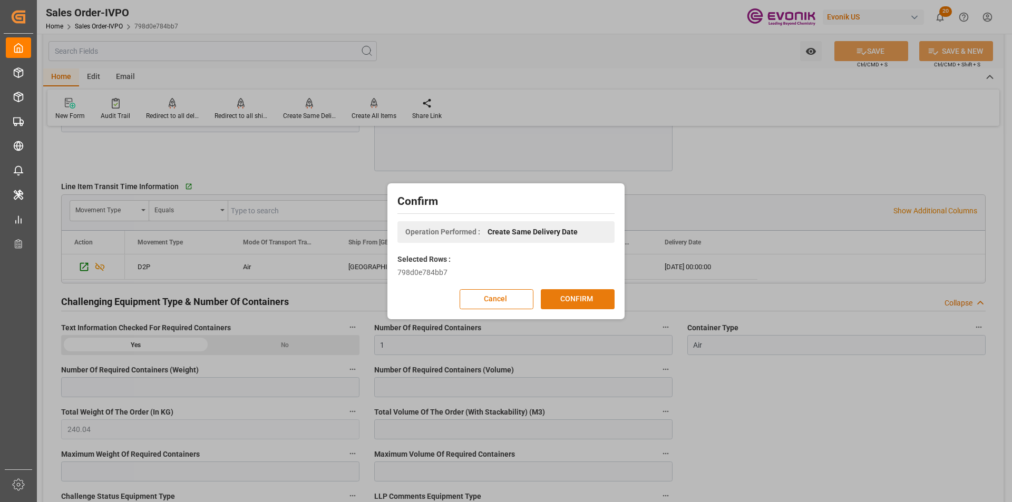
click at [592, 295] on button "CONFIRM" at bounding box center [578, 299] width 74 height 20
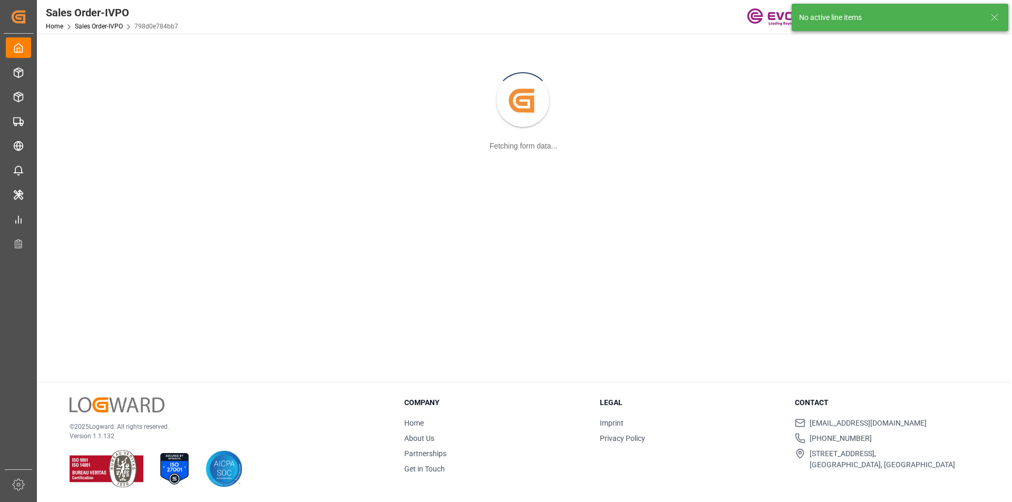
scroll to position [114, 0]
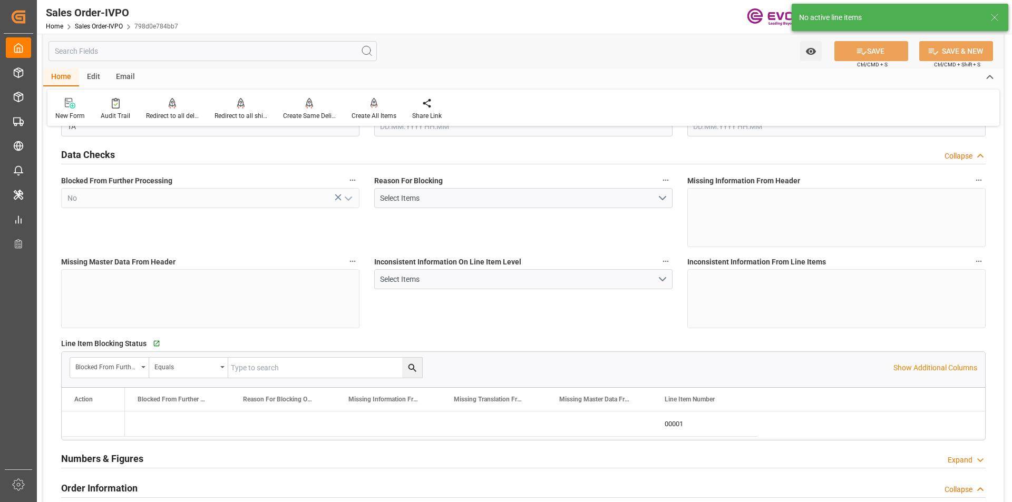
type input "06.10.2025 22:38"
type input "[DATE] 17:40"
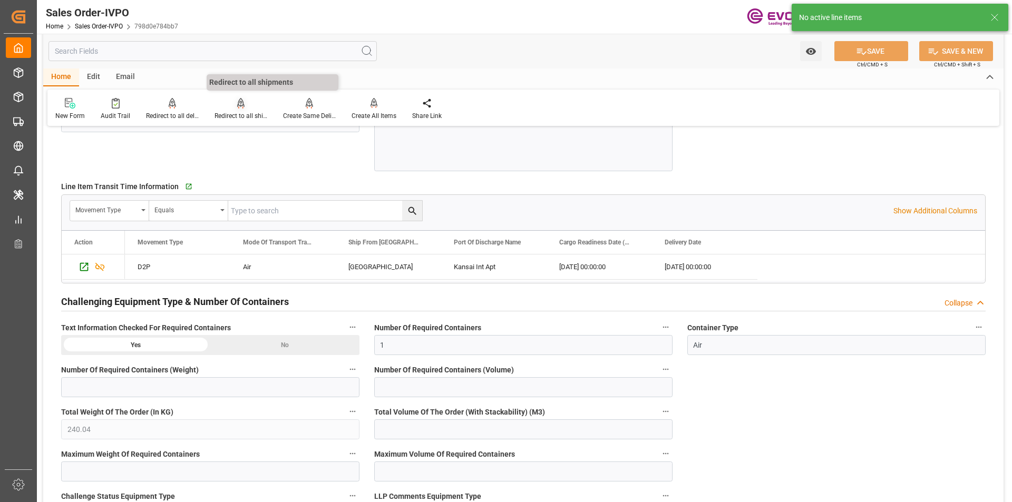
click at [230, 109] on div at bounding box center [241, 103] width 53 height 11
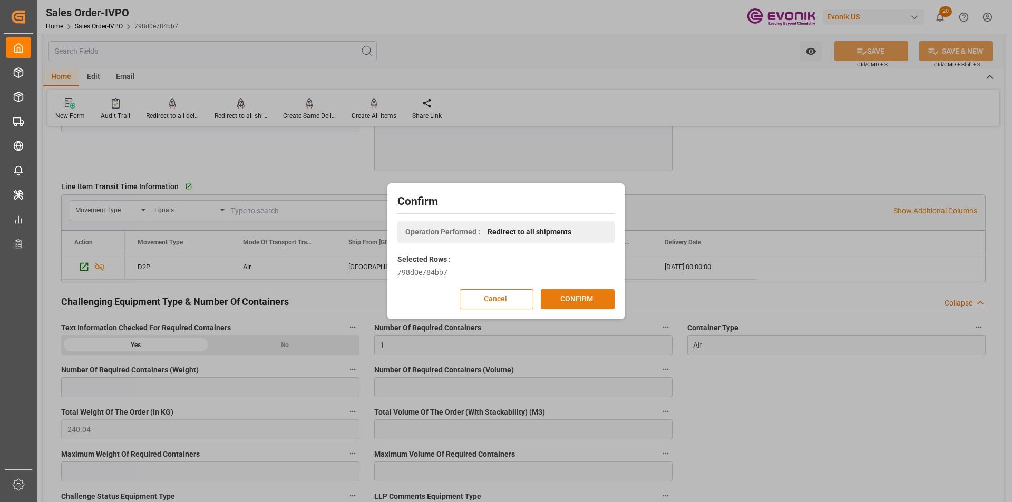
click at [585, 300] on button "CONFIRM" at bounding box center [578, 299] width 74 height 20
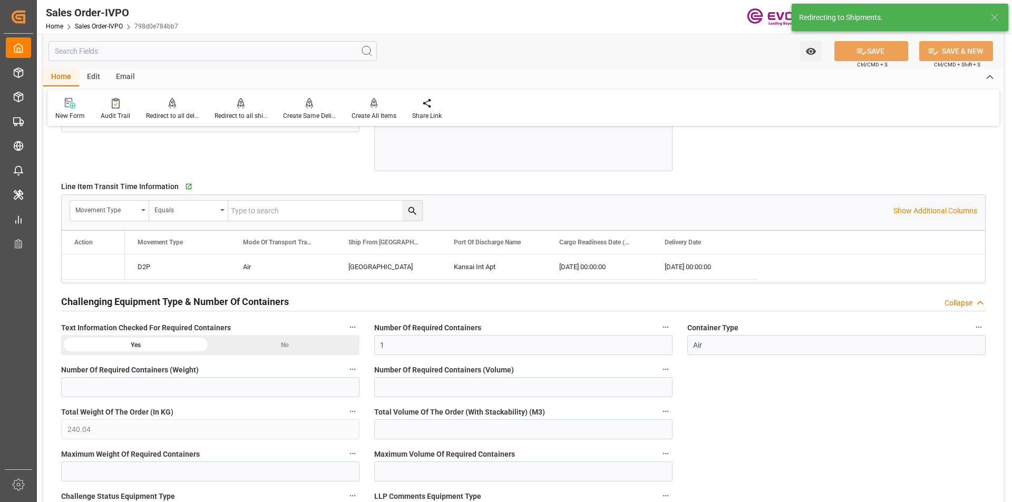
type input "06.10.2025 22:38"
type input "[DATE] 17:40"
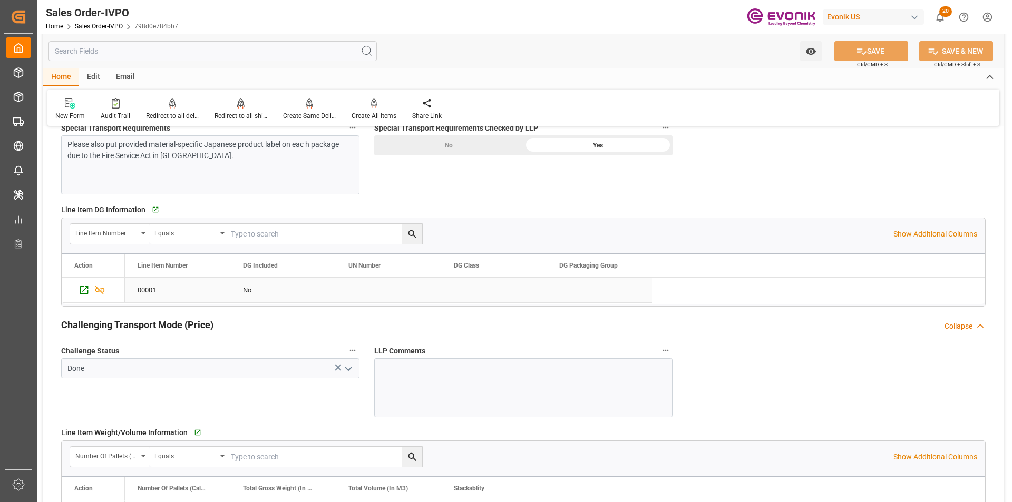
scroll to position [1060, 0]
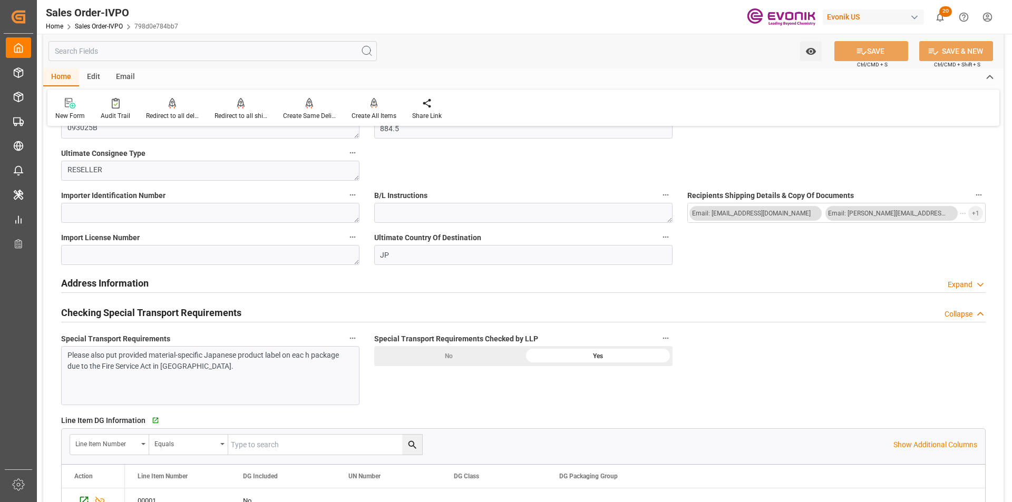
click at [243, 368] on div "Please also put provided material-specific Japanese product label on eac h pack…" at bounding box center [206, 361] width 278 height 22
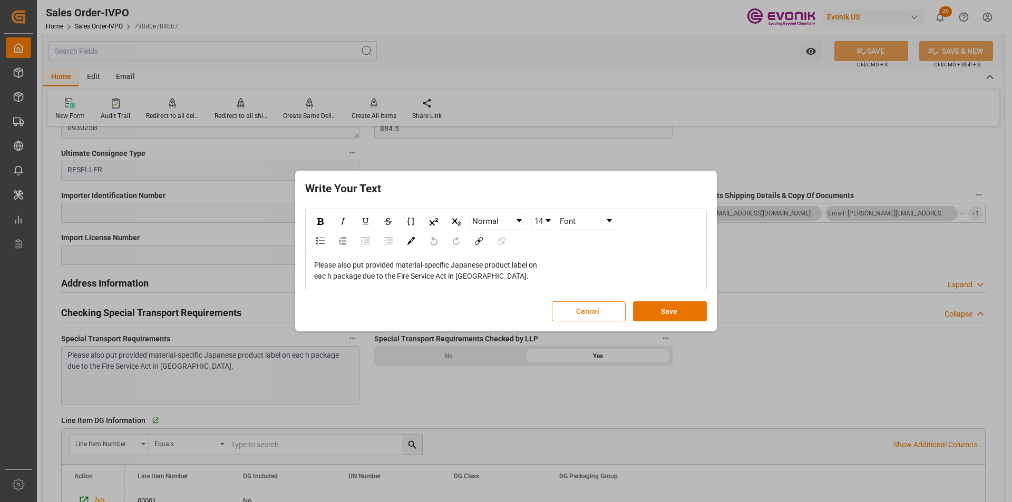
click at [576, 316] on button "Cancel" at bounding box center [589, 312] width 74 height 20
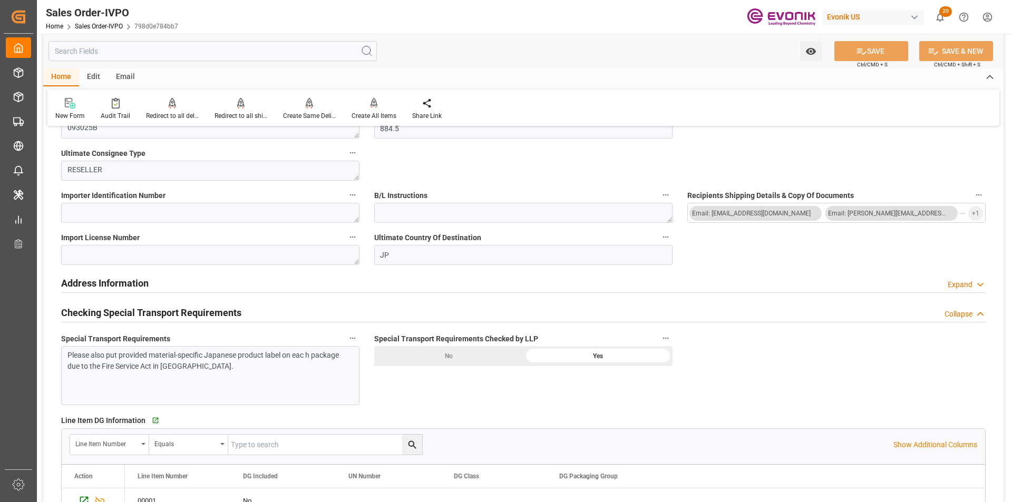
scroll to position [796, 0]
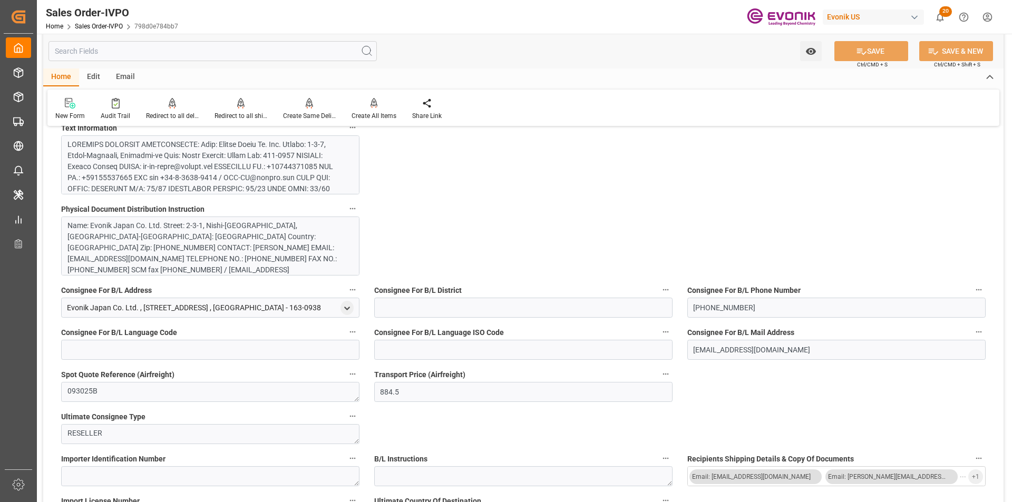
click at [246, 182] on div at bounding box center [206, 255] width 278 height 232
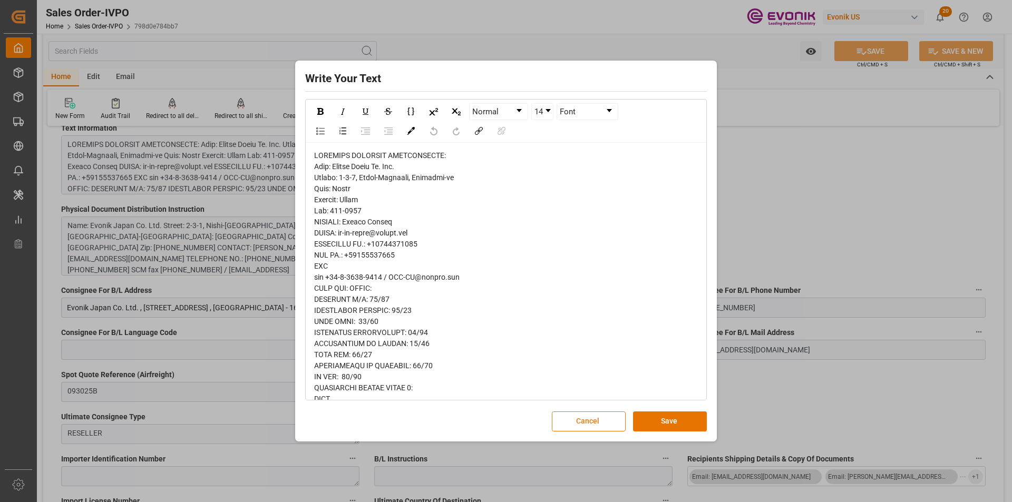
click at [590, 416] on button "Cancel" at bounding box center [589, 422] width 74 height 20
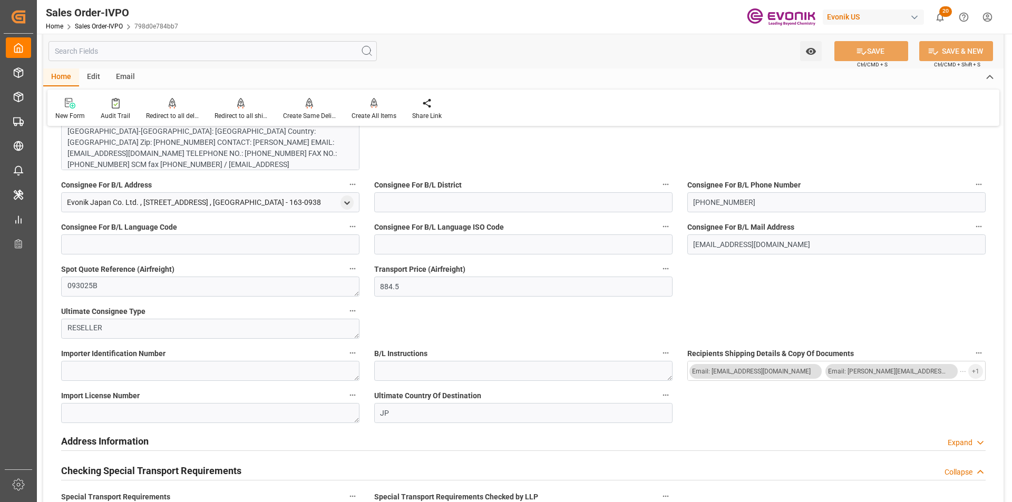
scroll to position [691, 0]
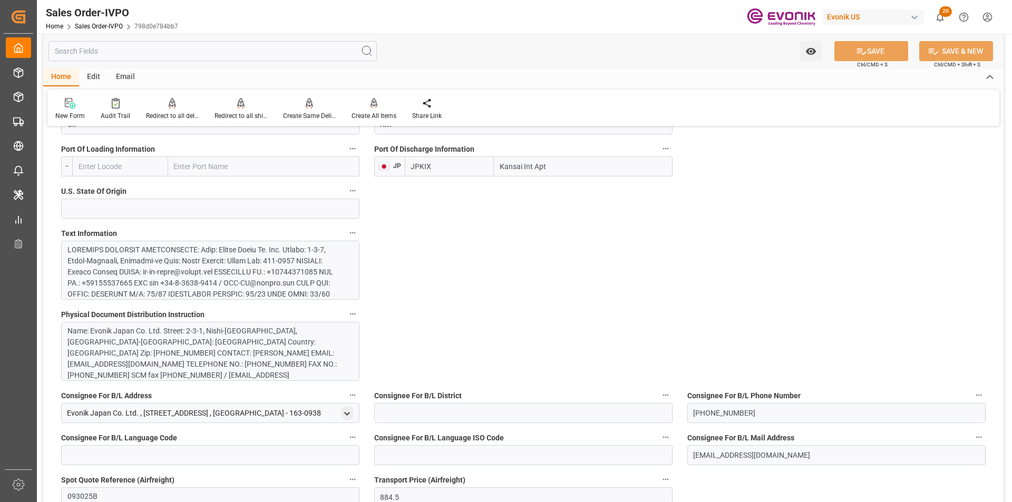
click at [217, 270] on div at bounding box center [206, 361] width 278 height 232
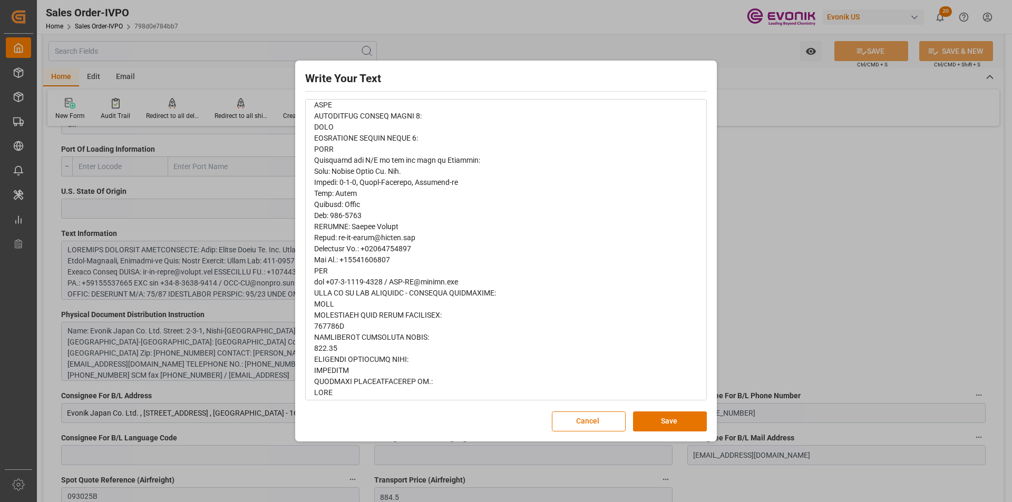
scroll to position [369, 0]
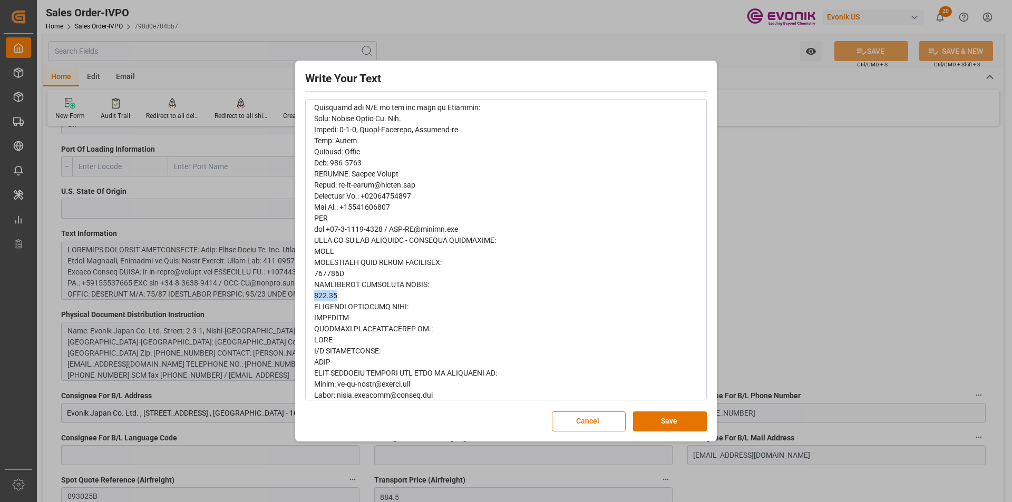
drag, startPoint x: 342, startPoint y: 295, endPoint x: 312, endPoint y: 295, distance: 29.5
click at [312, 295] on div "rdw-wrapper" at bounding box center [506, 124] width 400 height 701
copy span "884.50"
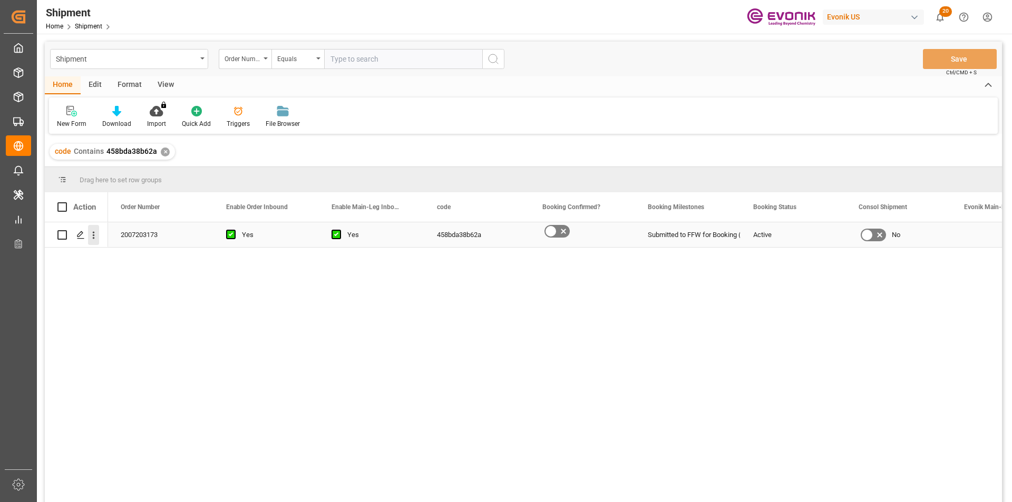
click at [92, 233] on icon "open menu" at bounding box center [93, 235] width 11 height 11
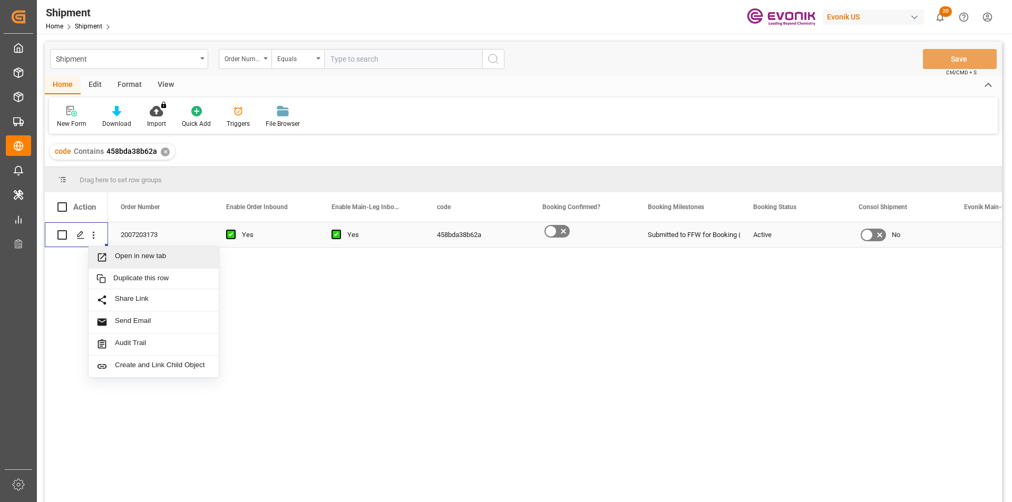
click at [164, 257] on span "Open in new tab" at bounding box center [163, 257] width 96 height 11
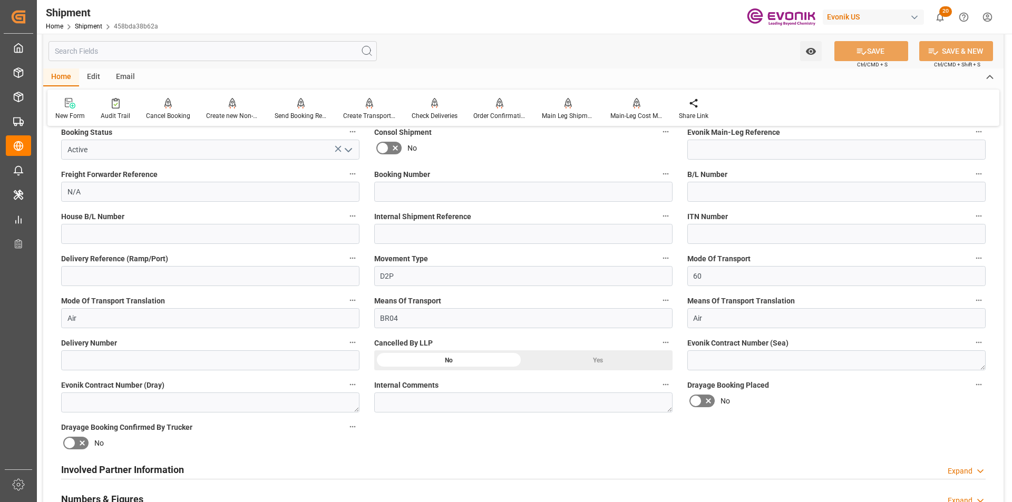
scroll to position [474, 0]
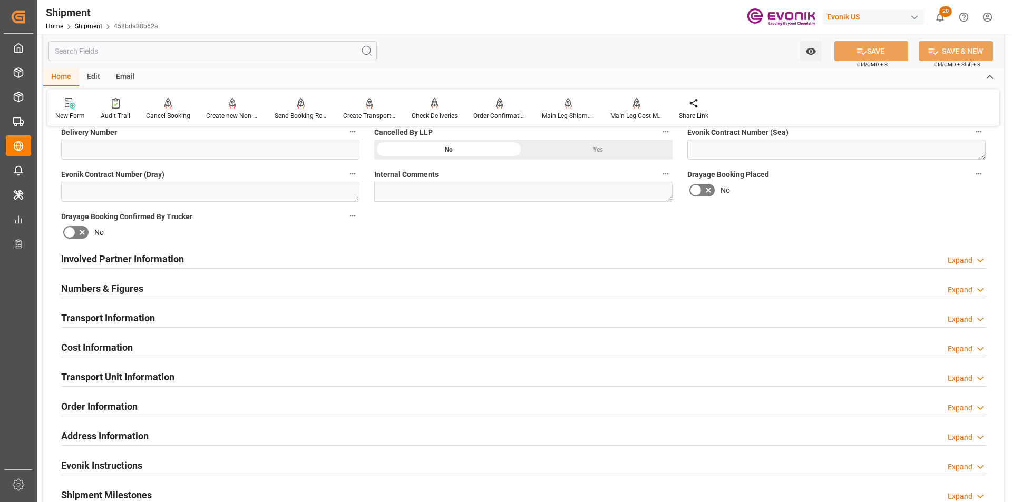
click at [953, 259] on div "Expand" at bounding box center [960, 260] width 25 height 11
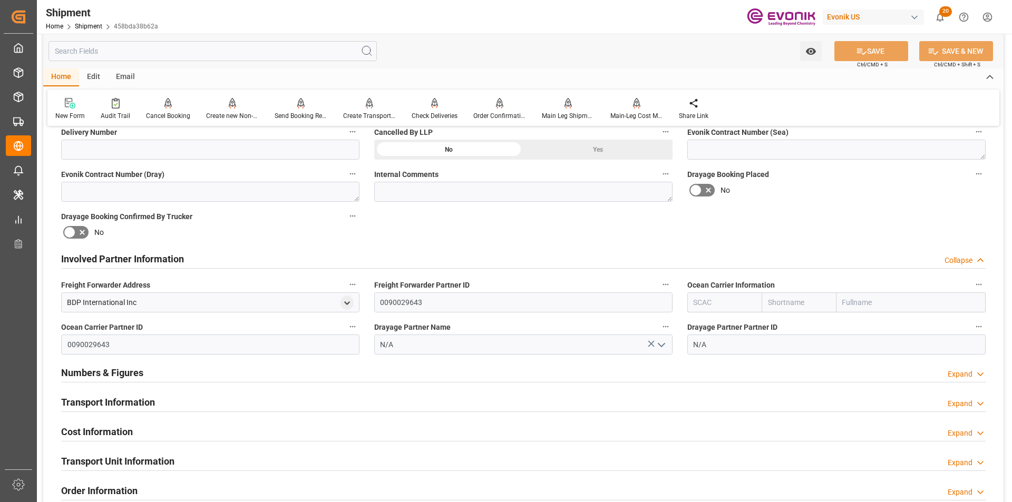
click at [953, 259] on div "Collapse" at bounding box center [959, 260] width 28 height 11
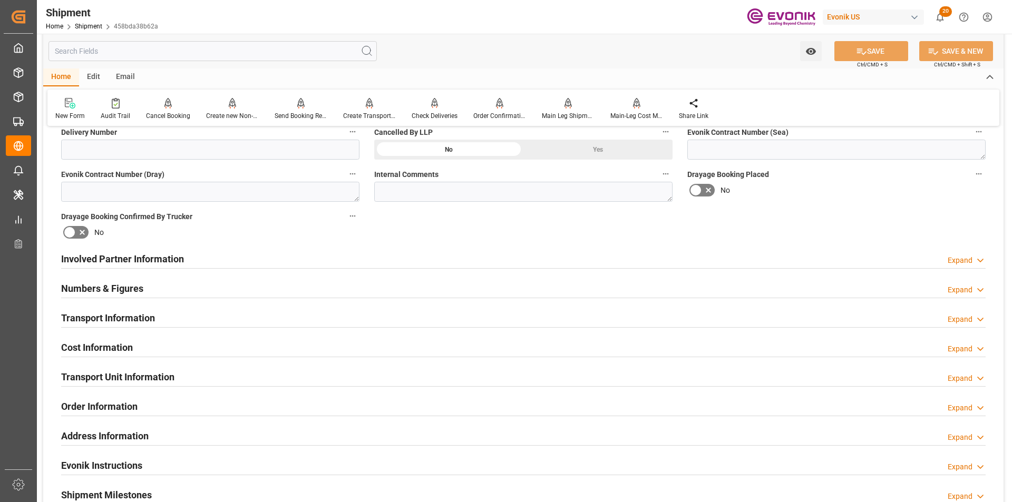
click at [959, 317] on div "Expand" at bounding box center [960, 319] width 25 height 11
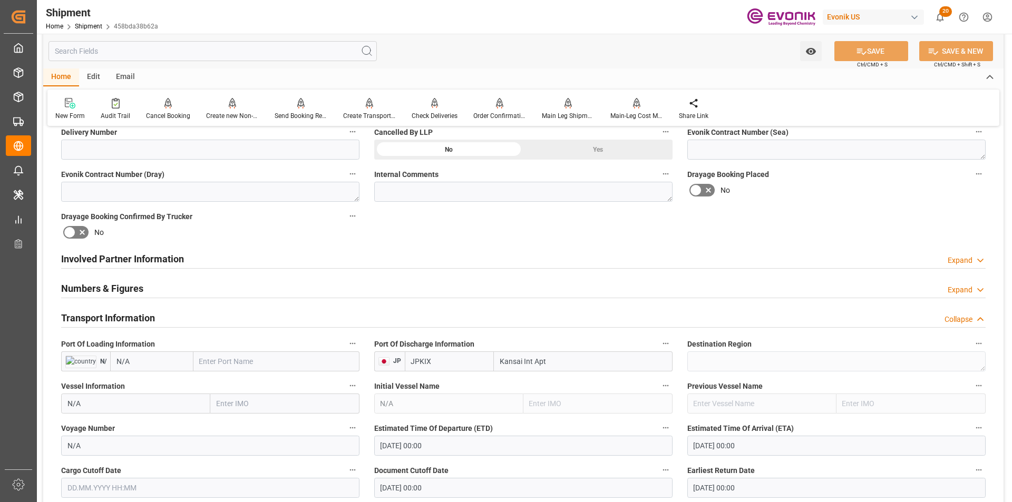
scroll to position [580, 0]
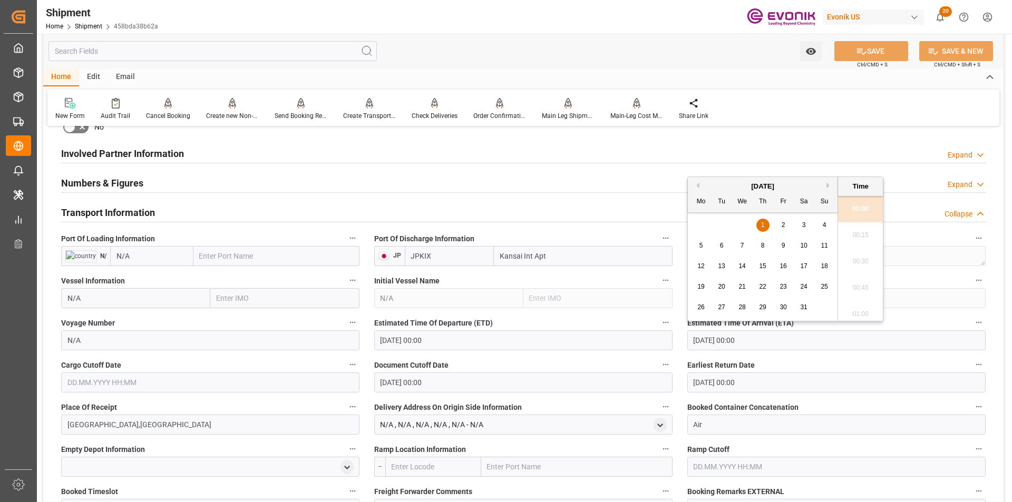
click at [769, 336] on input "[DATE] 00:00" at bounding box center [836, 341] width 298 height 20
drag, startPoint x: 725, startPoint y: 338, endPoint x: 609, endPoint y: 338, distance: 116.5
click at [609, 338] on div "Booking Confirmation Milestone Bar Collapse Submitted to FFW for Booking (Pendi…" at bounding box center [523, 268] width 961 height 1424
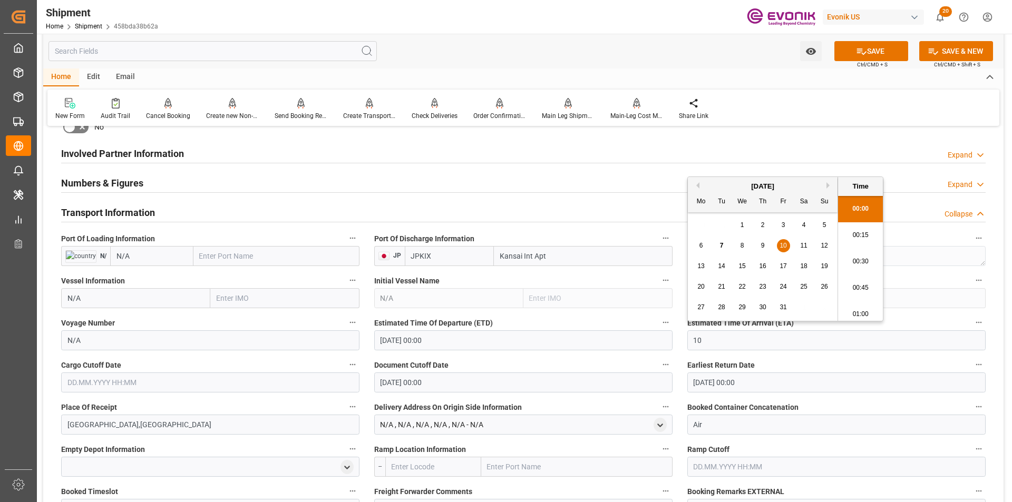
click at [765, 306] on span "30" at bounding box center [762, 307] width 7 height 7
click at [858, 236] on li "00:15" at bounding box center [860, 235] width 45 height 26
type input "[DATE] 00:15"
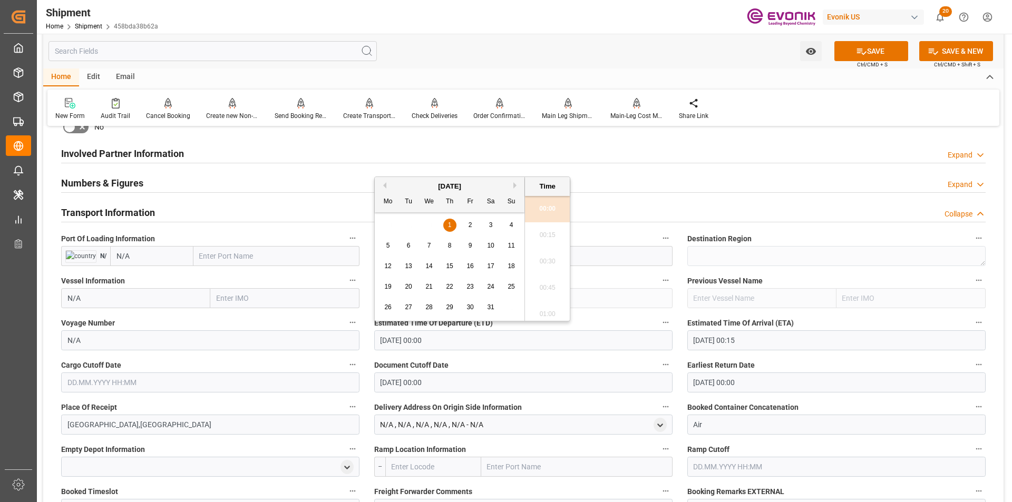
drag, startPoint x: 500, startPoint y: 341, endPoint x: 306, endPoint y: 335, distance: 193.6
click at [306, 335] on div "Booking Confirmation Milestone Bar Collapse Submitted to FFW for Booking (Pendi…" at bounding box center [523, 268] width 961 height 1424
click at [427, 288] on span "22" at bounding box center [428, 286] width 7 height 7
type input "[DATE] 00:00"
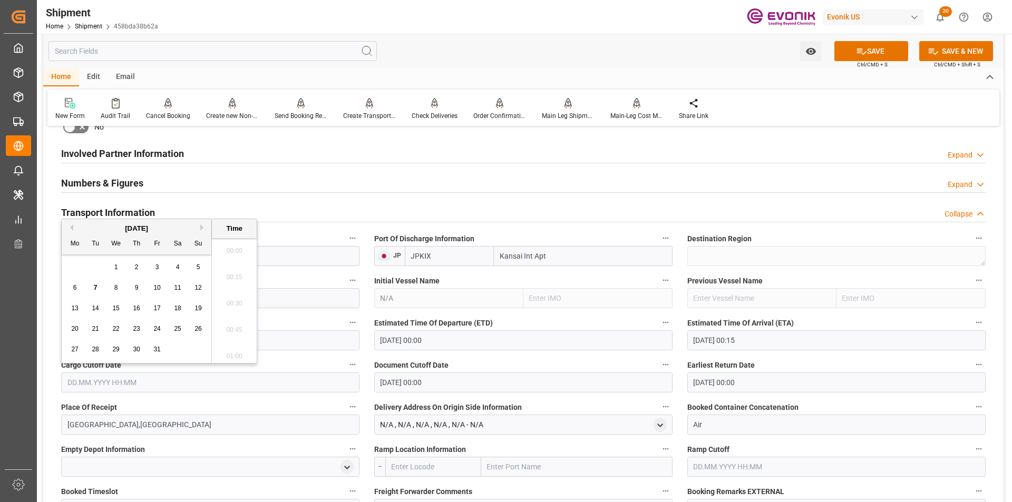
click at [164, 387] on input "text" at bounding box center [210, 383] width 298 height 20
click at [112, 330] on div "22" at bounding box center [116, 329] width 13 height 13
type input "[DATE] 00:00"
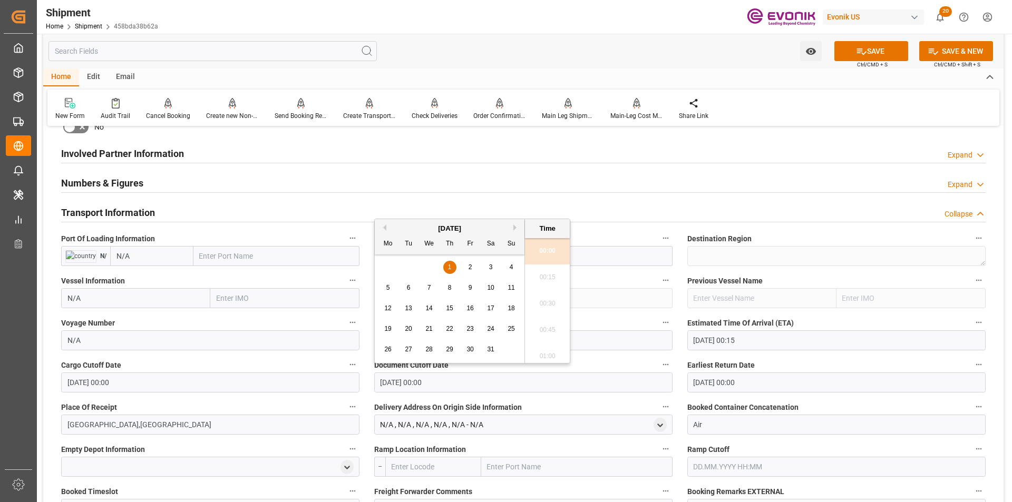
drag, startPoint x: 402, startPoint y: 383, endPoint x: 452, endPoint y: 382, distance: 49.6
click at [402, 383] on input "[DATE] 00:00" at bounding box center [523, 383] width 298 height 20
drag, startPoint x: 435, startPoint y: 379, endPoint x: 273, endPoint y: 378, distance: 161.8
click at [274, 378] on div "Booking Confirmation Milestone Bar Collapse Submitted to FFW for Booking (Pendi…" at bounding box center [523, 268] width 961 height 1424
click at [428, 332] on span "22" at bounding box center [428, 328] width 7 height 7
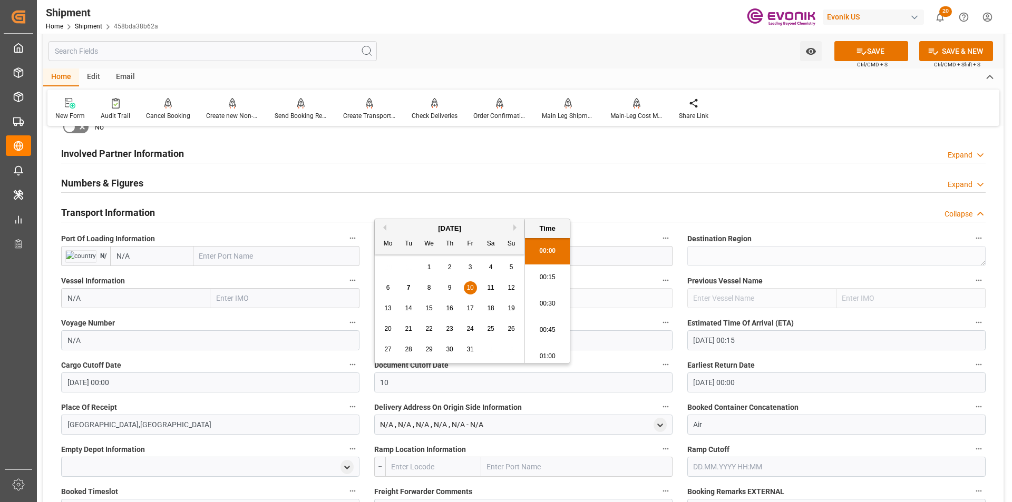
type input "[DATE] 00:00"
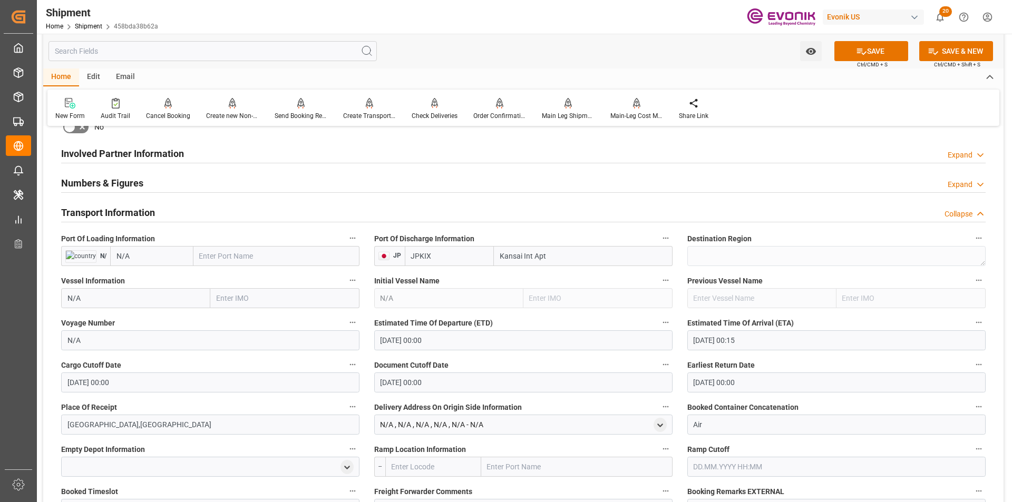
click at [673, 205] on div "Transport Information Collapse" at bounding box center [523, 212] width 925 height 20
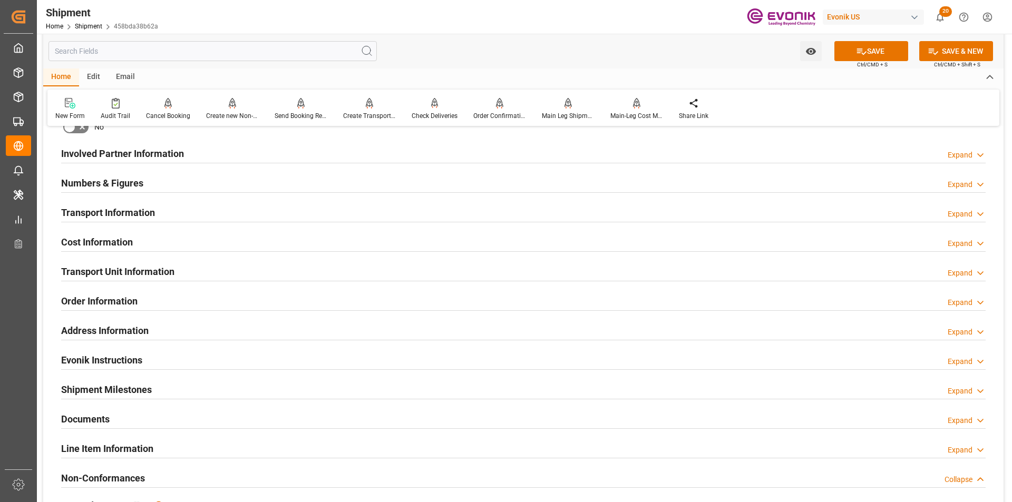
click at [965, 214] on div "Expand" at bounding box center [960, 214] width 25 height 11
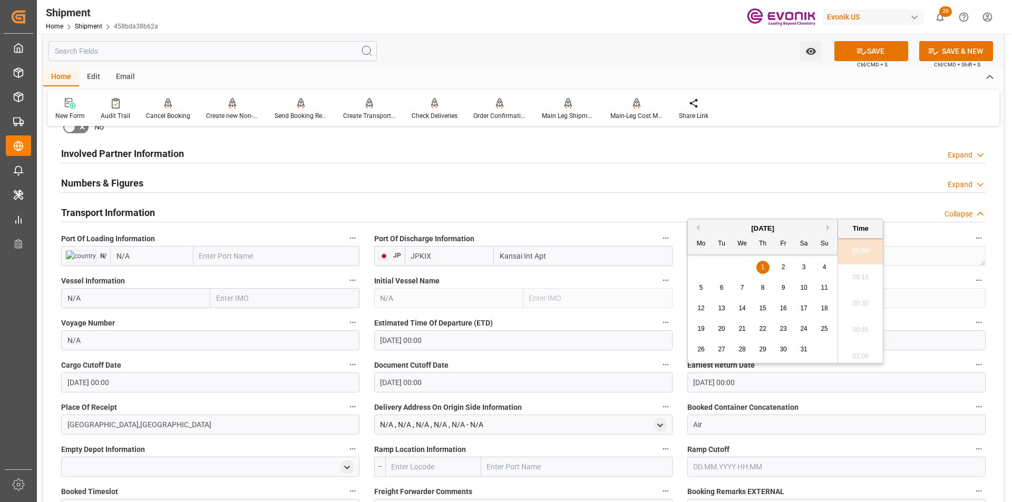
drag, startPoint x: 798, startPoint y: 385, endPoint x: 612, endPoint y: 377, distance: 186.8
click at [612, 377] on div "Booking Confirmation Milestone Bar Collapse Submitted to FFW for Booking (Pendi…" at bounding box center [523, 268] width 961 height 1424
click at [764, 348] on span "30" at bounding box center [762, 349] width 7 height 7
click at [851, 275] on li "00:15" at bounding box center [860, 278] width 45 height 26
type input "[DATE] 00:15"
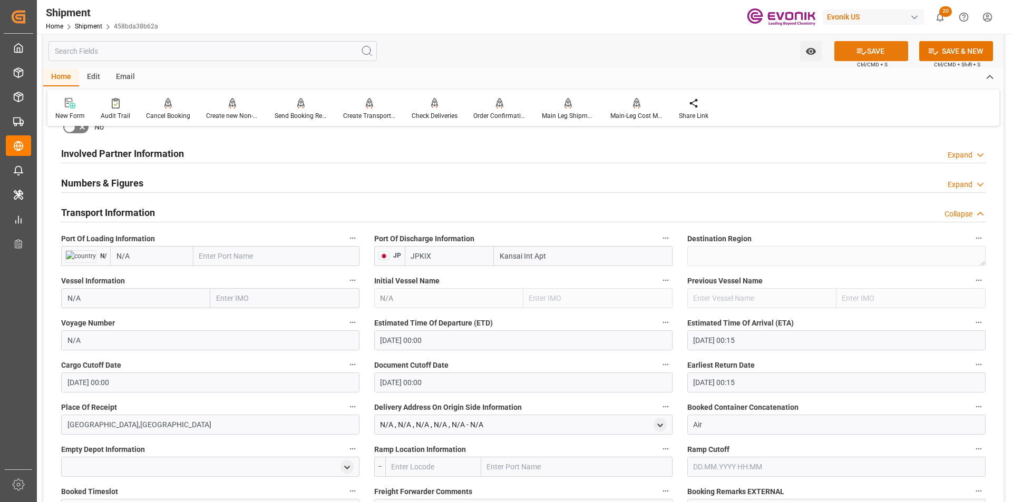
click at [851, 48] on button "SAVE" at bounding box center [872, 51] width 74 height 20
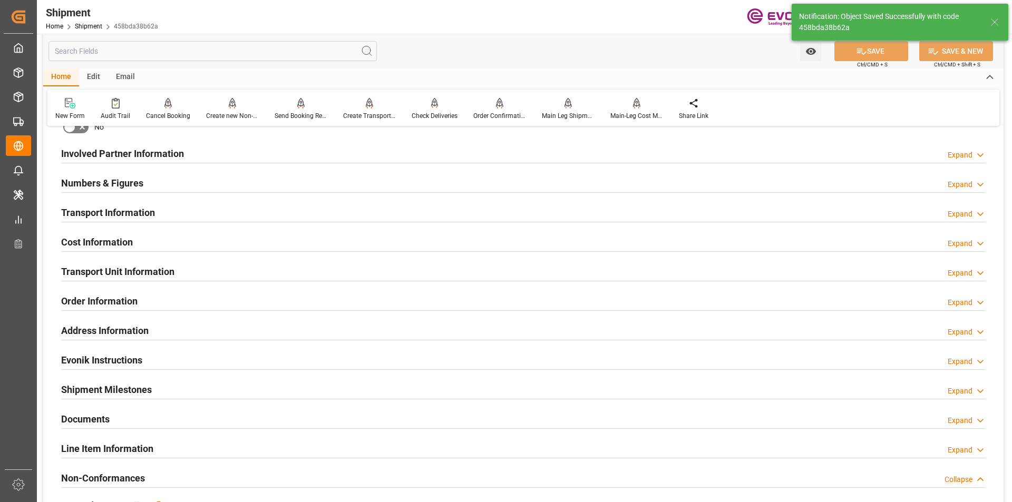
type textarea "[GEOGRAPHIC_DATA]"
click at [957, 214] on div "Expand" at bounding box center [960, 214] width 25 height 11
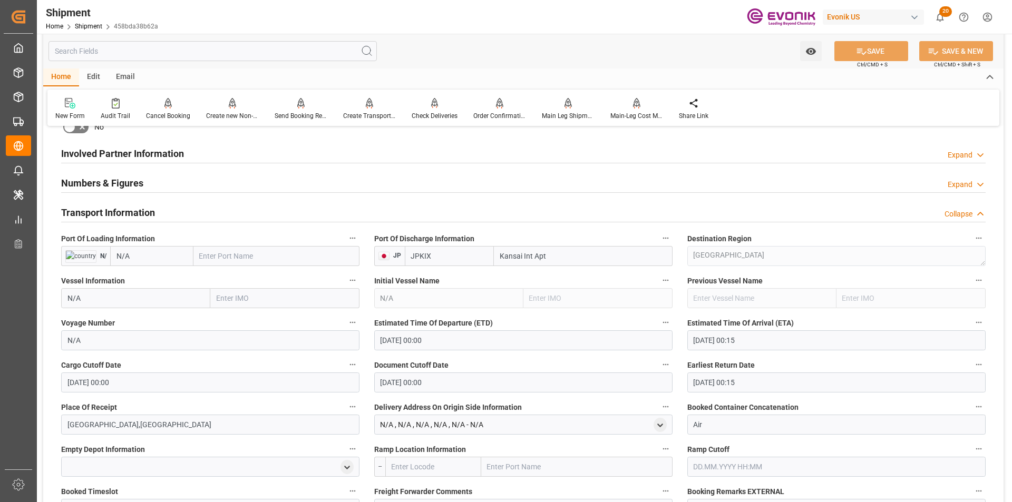
click at [972, 212] on div "Collapse" at bounding box center [959, 214] width 28 height 11
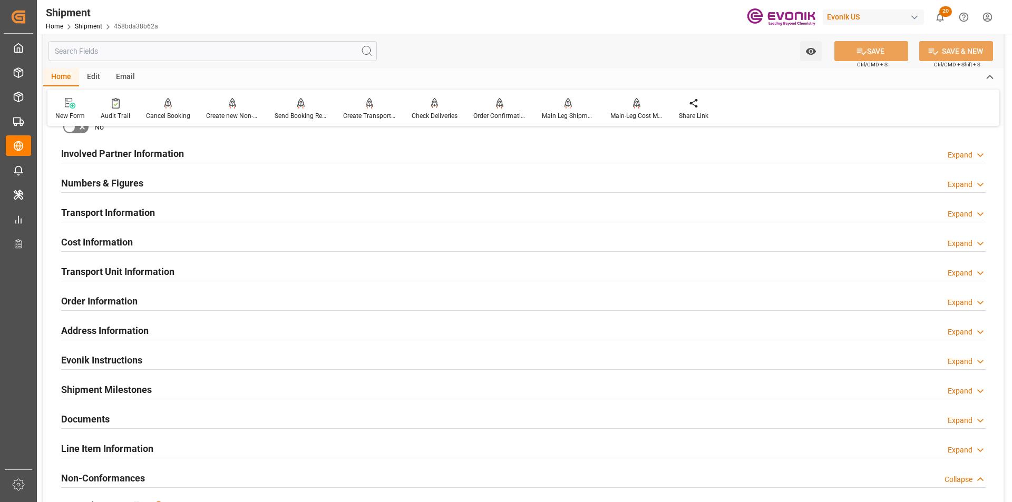
click at [970, 242] on div "Expand" at bounding box center [960, 243] width 25 height 11
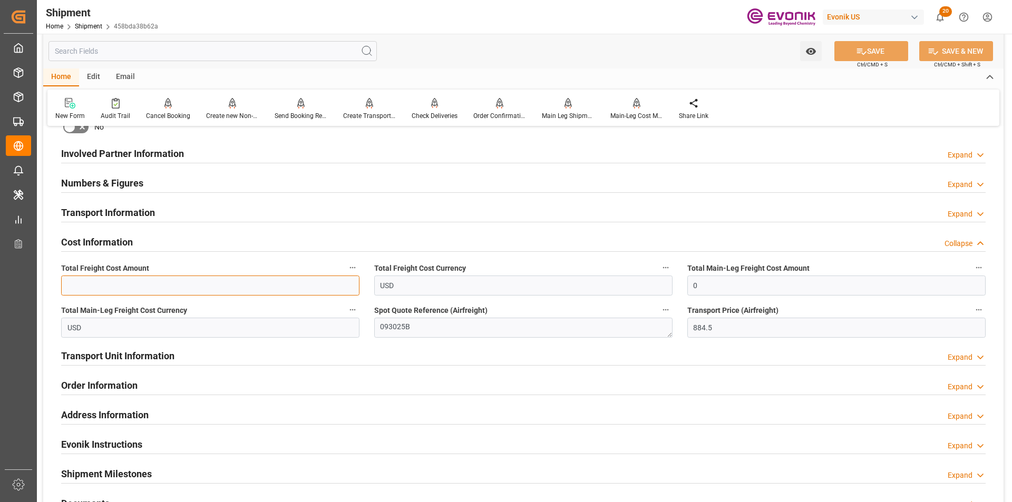
click at [152, 288] on input "text" at bounding box center [210, 286] width 298 height 20
paste input "884.50"
type input "884.5"
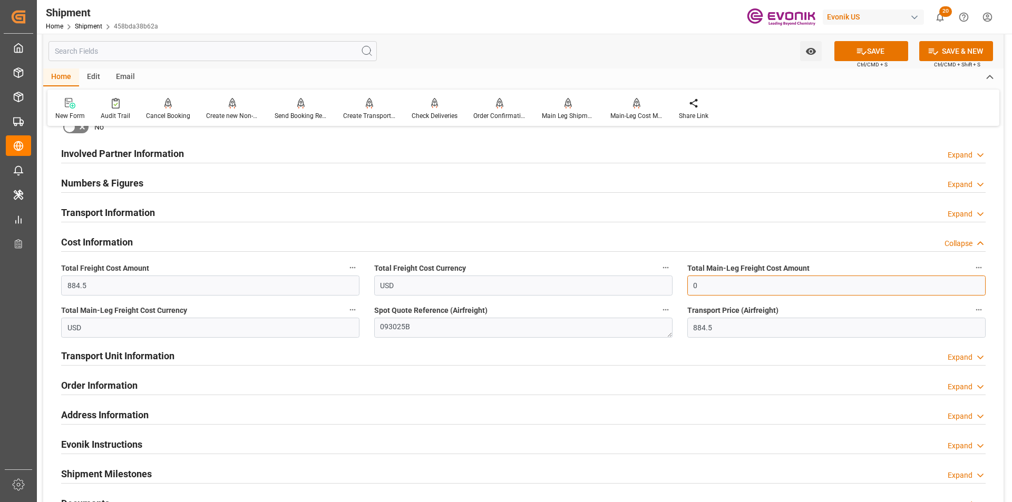
click at [715, 280] on input "0" at bounding box center [836, 286] width 298 height 20
drag, startPoint x: 667, startPoint y: 285, endPoint x: 641, endPoint y: 282, distance: 26.5
click at [641, 282] on div "Booking Confirmation Milestone Bar Collapse Submitted to FFW for Booking (Pendi…" at bounding box center [523, 143] width 961 height 1175
paste input "884.5"
type input "884.5"
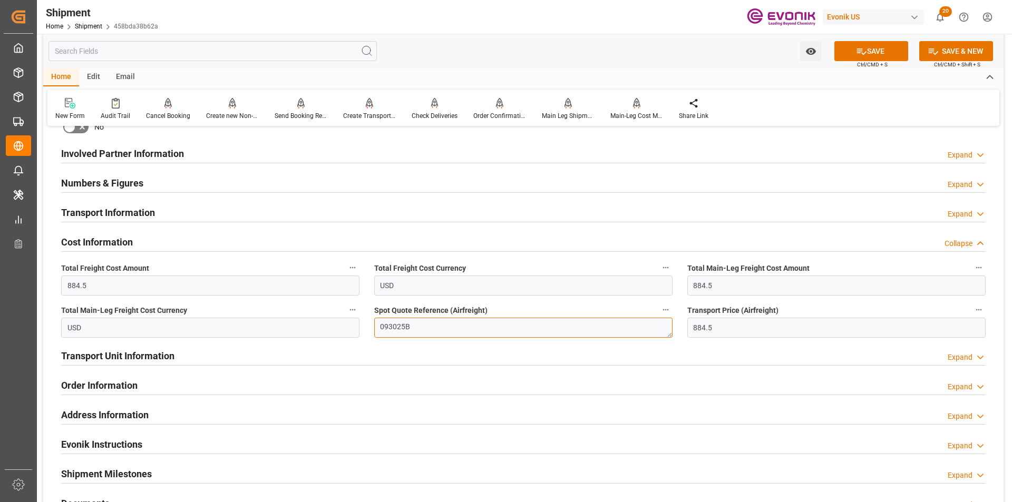
drag, startPoint x: 385, startPoint y: 324, endPoint x: 324, endPoint y: 324, distance: 60.6
click at [324, 324] on div "Booking Confirmation Milestone Bar Collapse Submitted to FFW for Booking (Pendi…" at bounding box center [523, 143] width 961 height 1175
click at [864, 53] on icon at bounding box center [861, 51] width 11 height 11
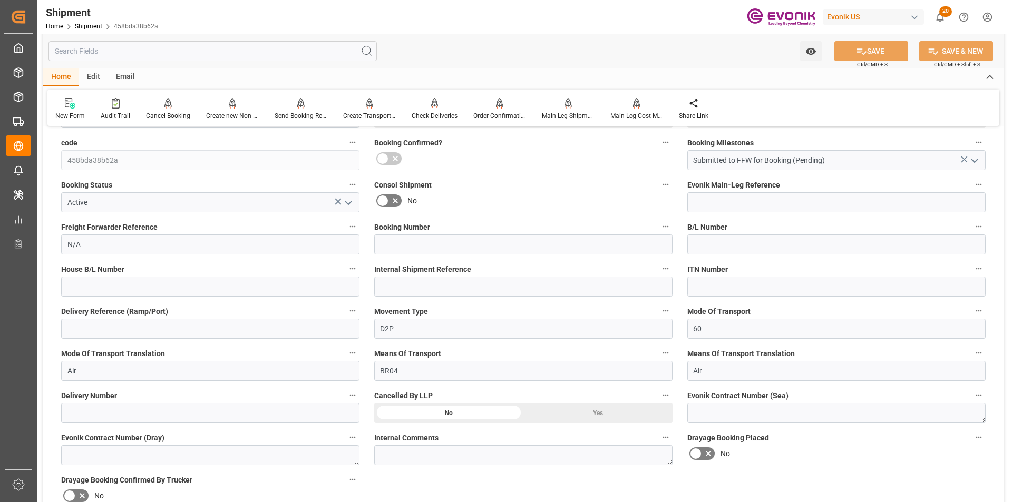
scroll to position [105, 0]
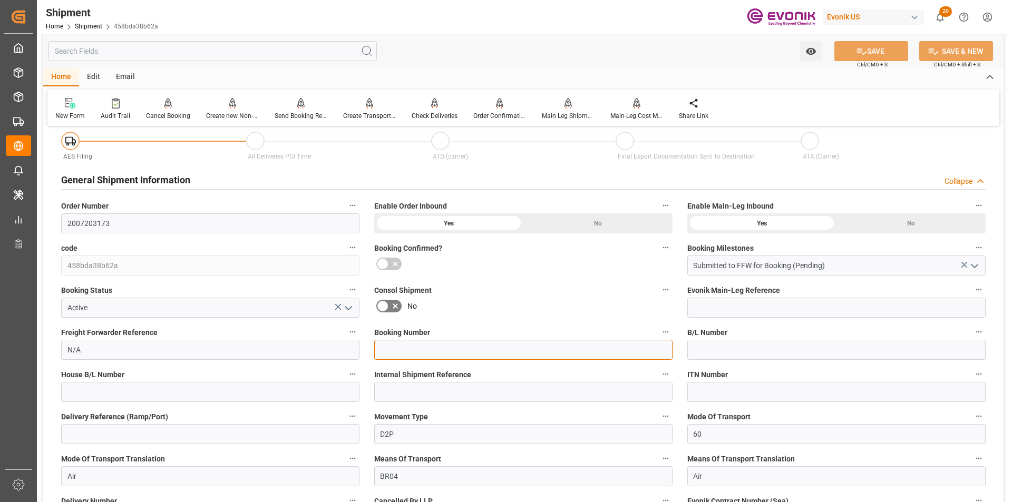
click at [401, 348] on input at bounding box center [523, 350] width 298 height 20
paste input "093025B"
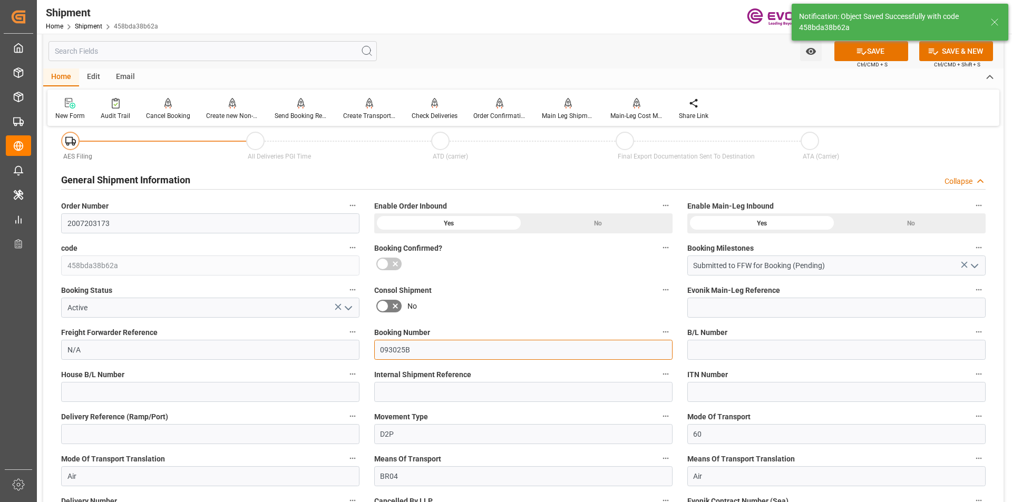
type input "093025B"
click at [864, 50] on icon at bounding box center [861, 51] width 11 height 11
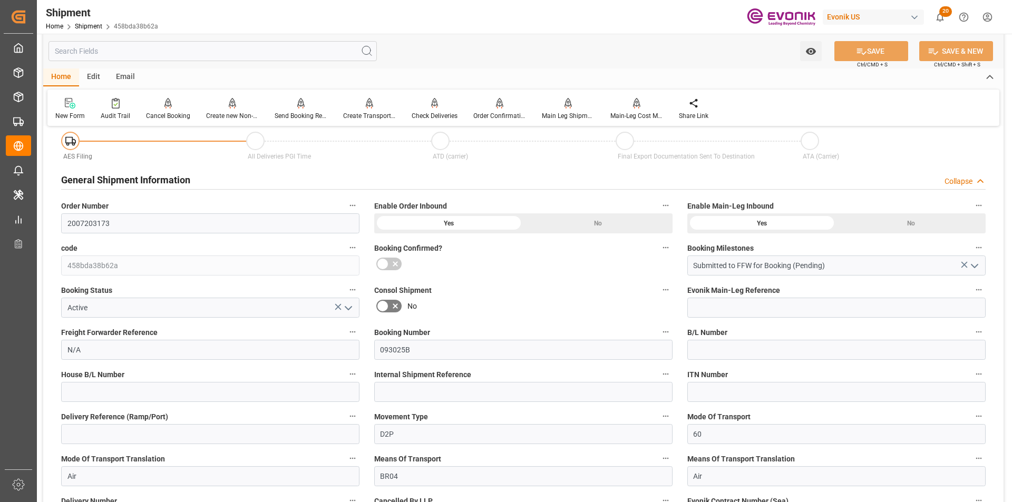
scroll to position [0, 0]
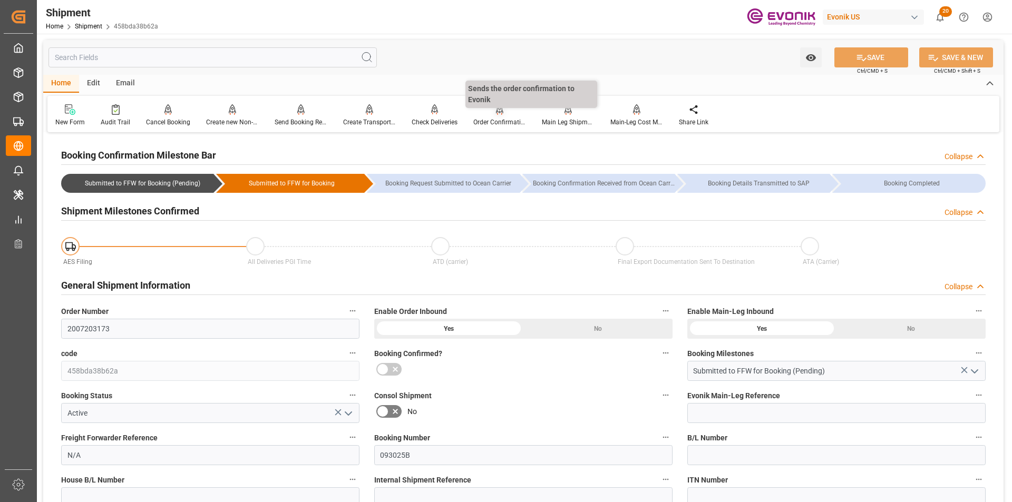
click at [502, 115] on div "Order Confirmation" at bounding box center [499, 115] width 69 height 23
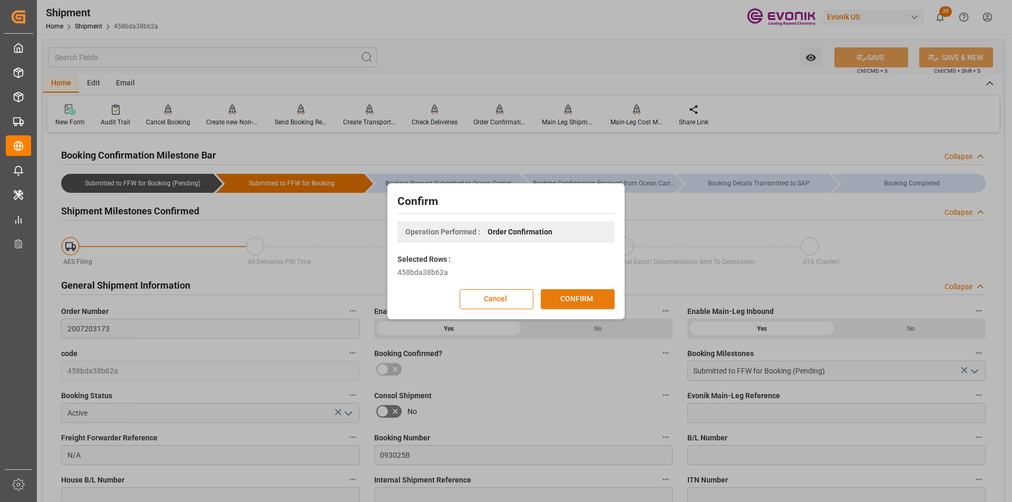
click at [576, 301] on button "CONFIRM" at bounding box center [578, 299] width 74 height 20
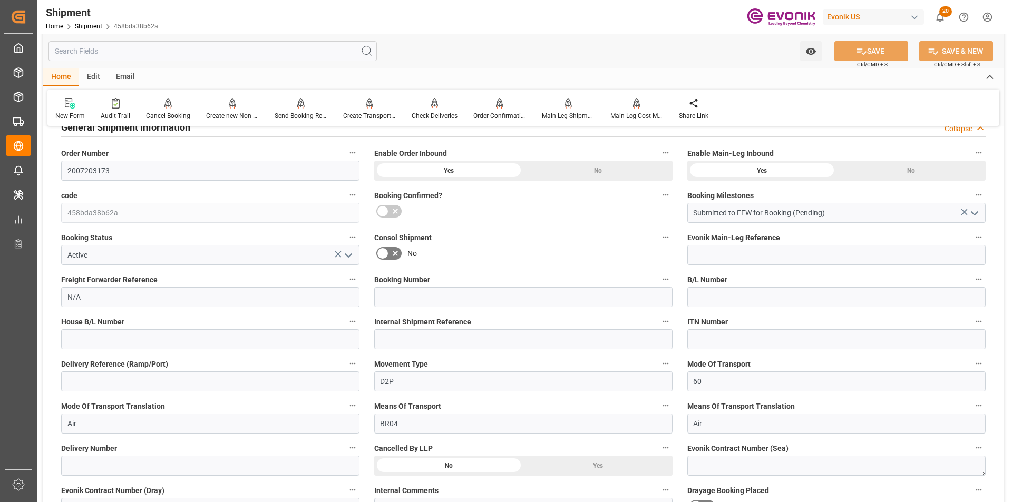
scroll to position [211, 0]
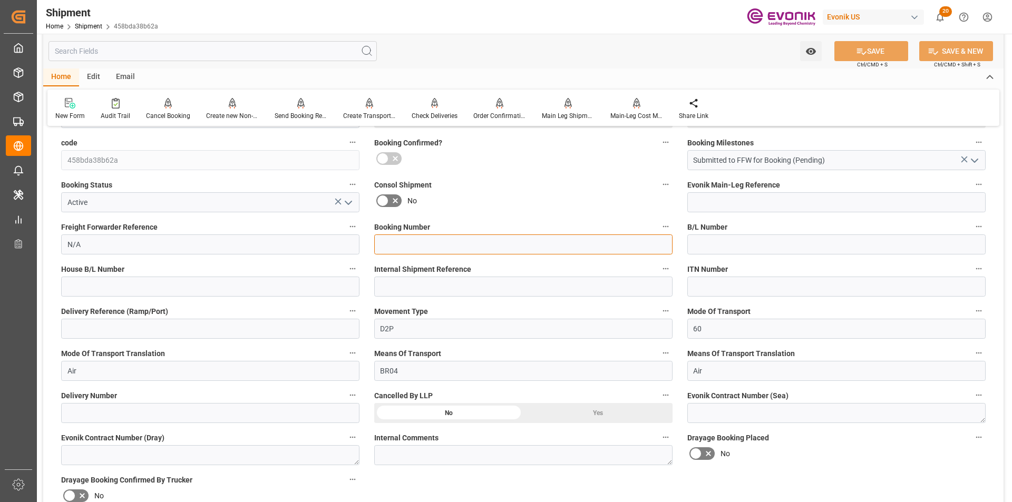
click at [428, 248] on input at bounding box center [523, 245] width 298 height 20
paste input "093025B"
type input "093025B"
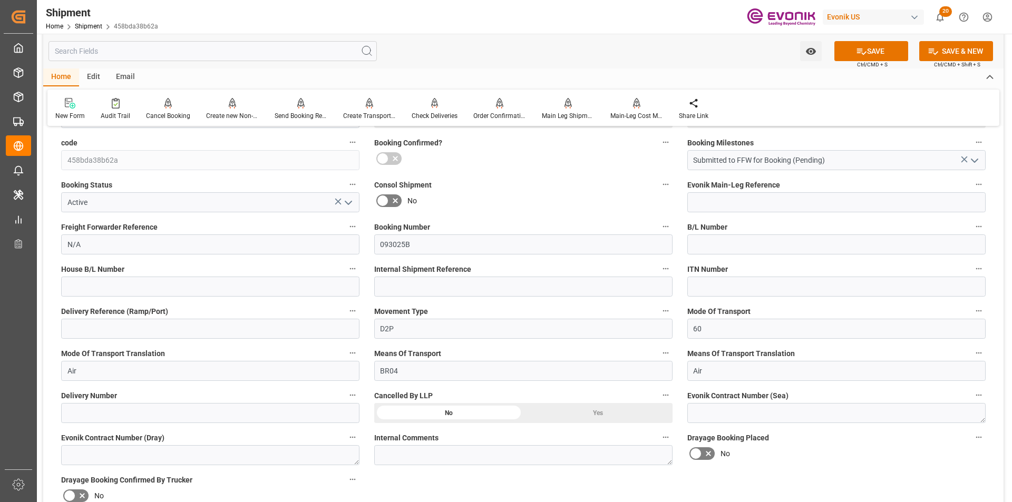
click at [879, 49] on button "SAVE" at bounding box center [872, 51] width 74 height 20
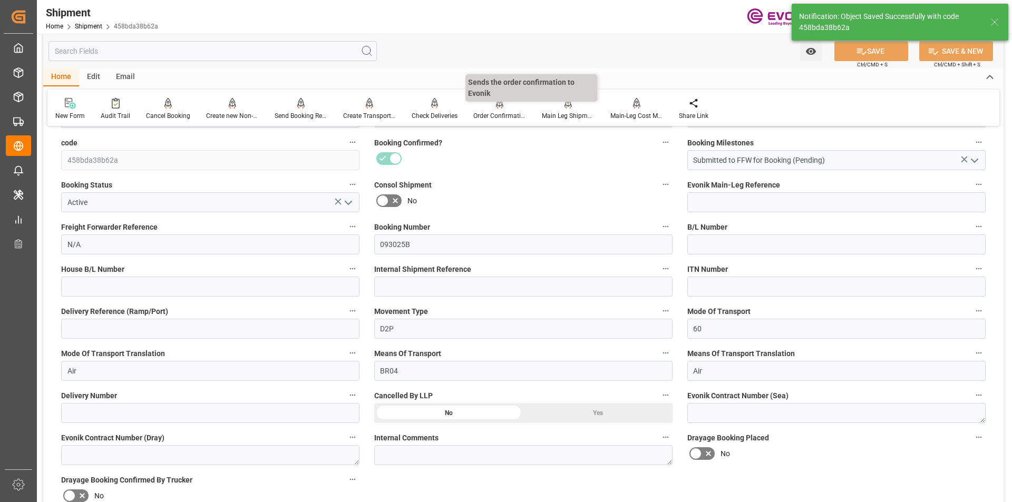
click at [498, 110] on div "Order Confirmation" at bounding box center [499, 109] width 69 height 23
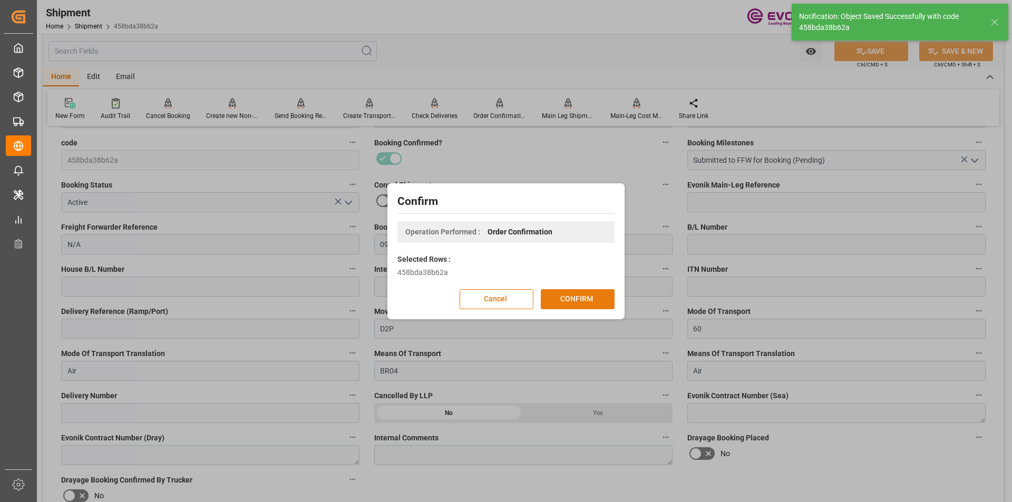
click at [575, 301] on button "CONFIRM" at bounding box center [578, 299] width 74 height 20
